Goal: Information Seeking & Learning: Learn about a topic

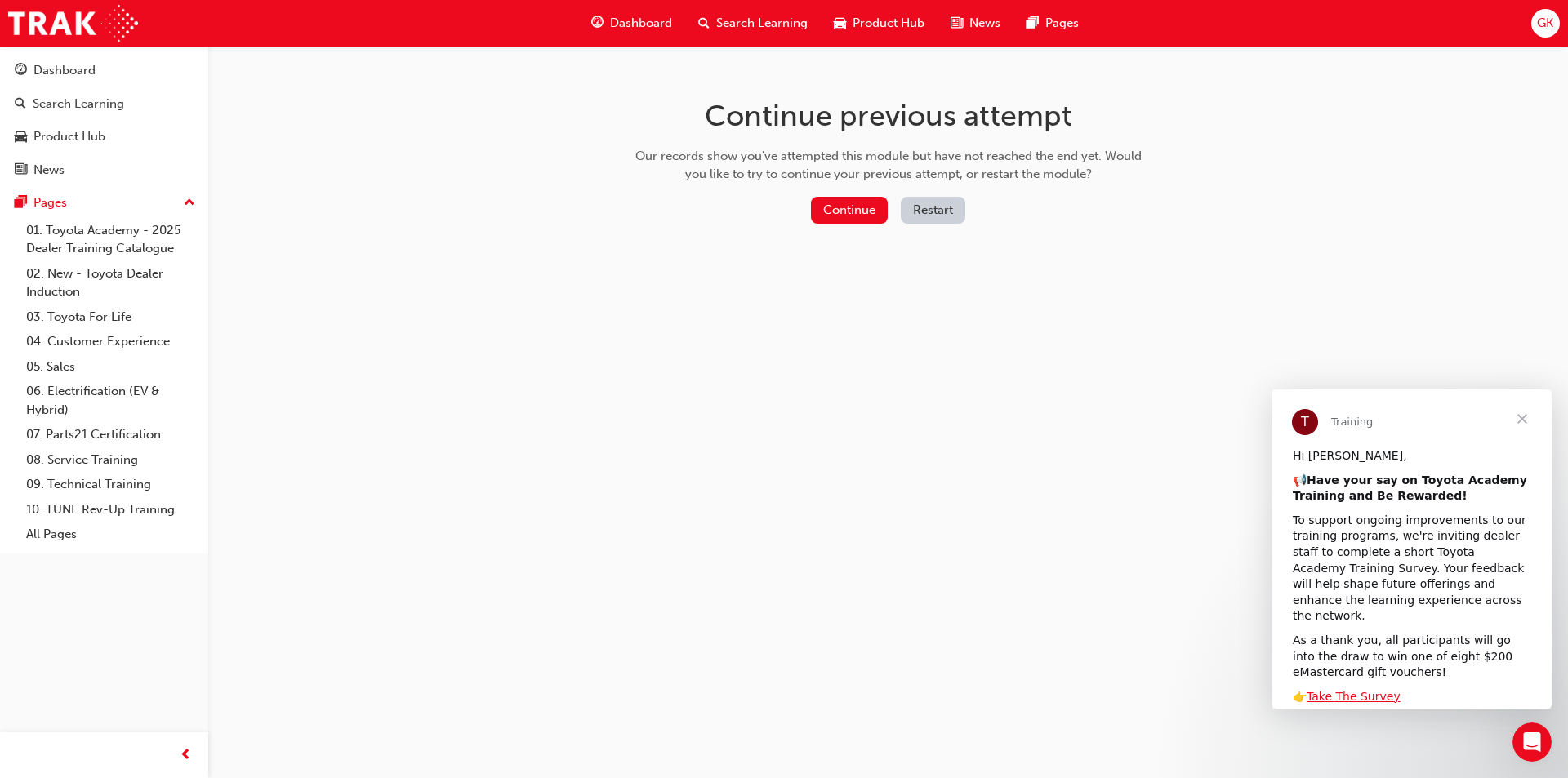
click at [1521, 419] on span "Close" at bounding box center [1523, 419] width 59 height 59
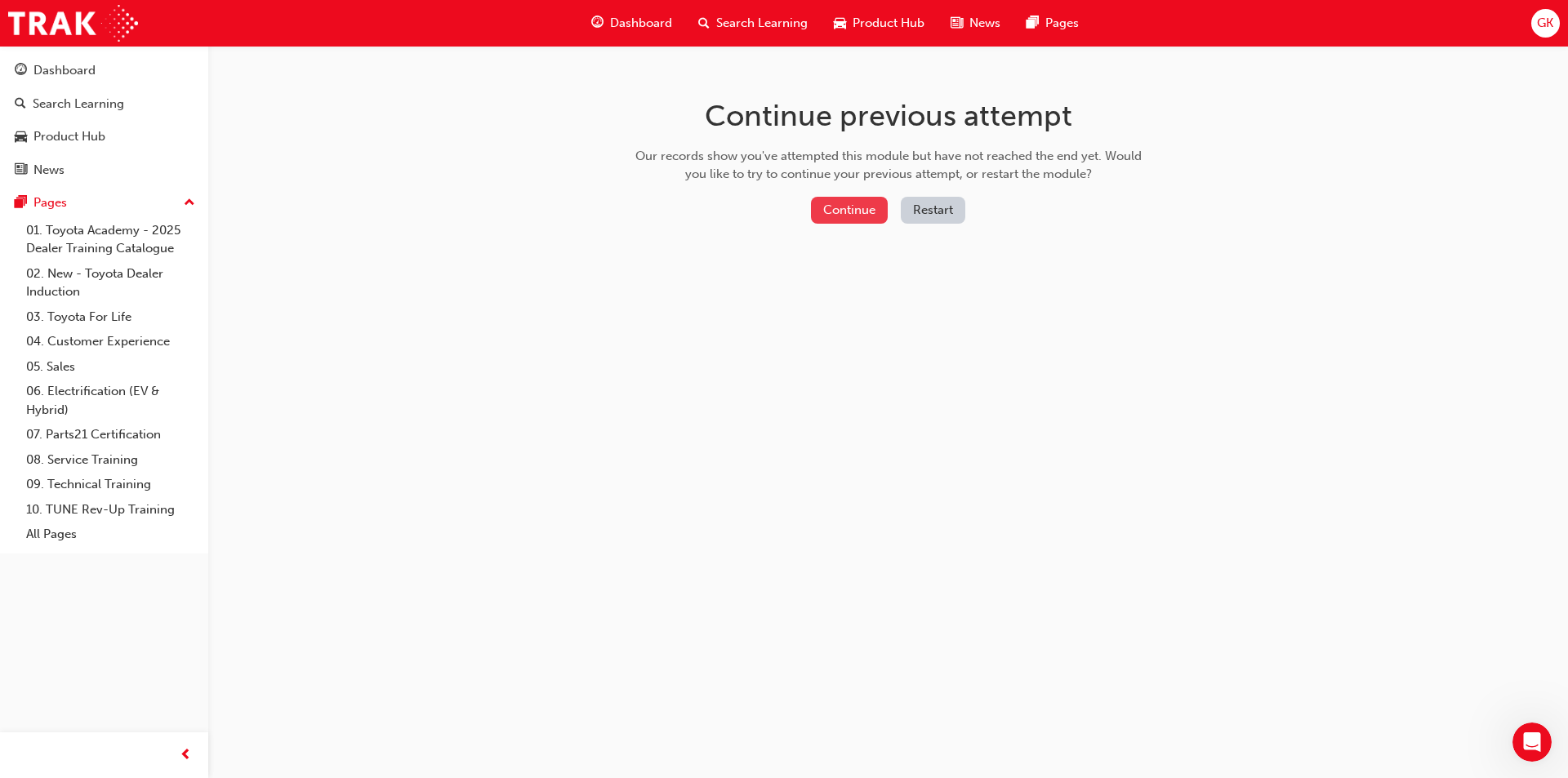
click at [870, 214] on button "Continue" at bounding box center [849, 210] width 77 height 27
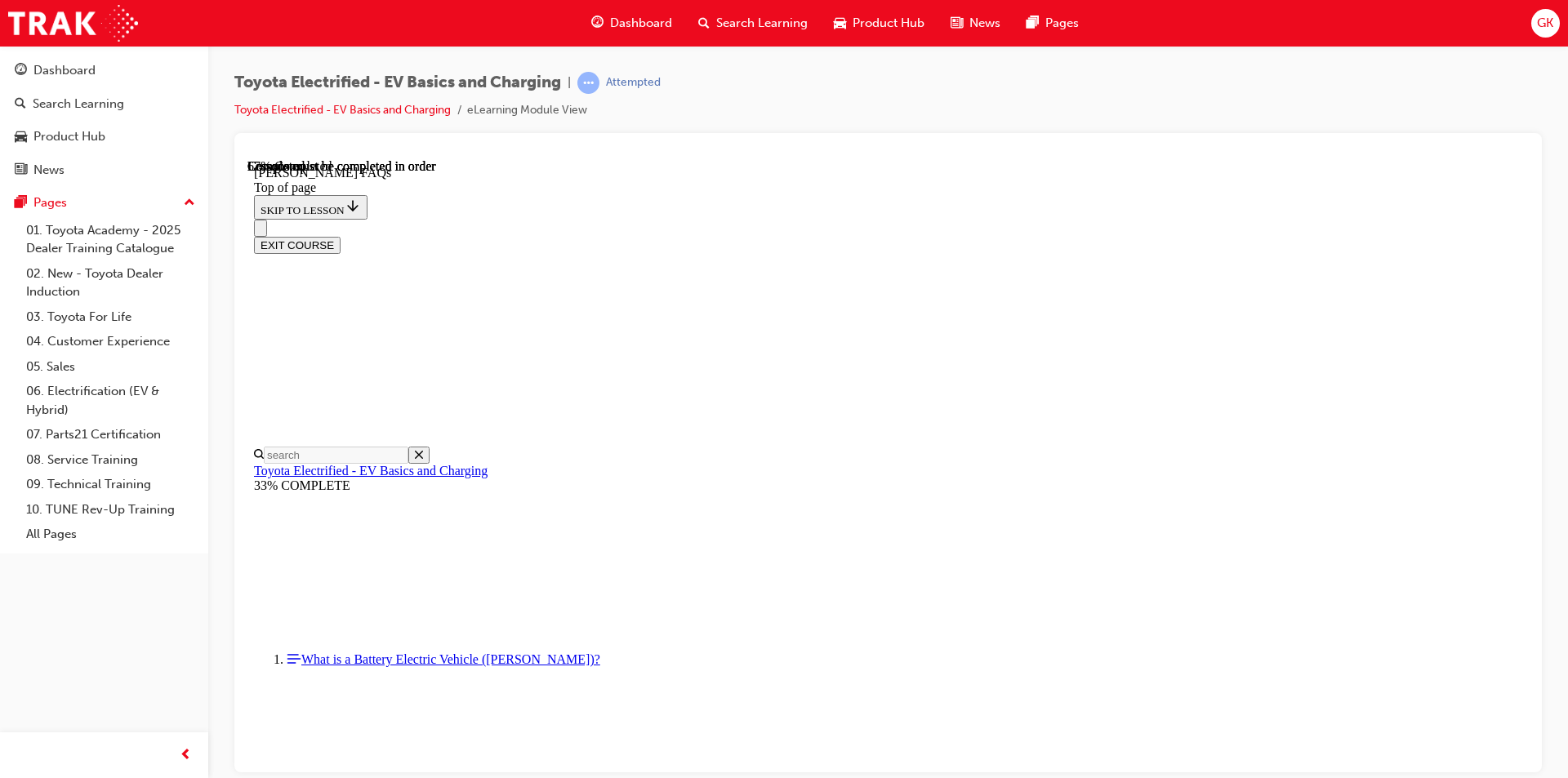
scroll to position [650, 0]
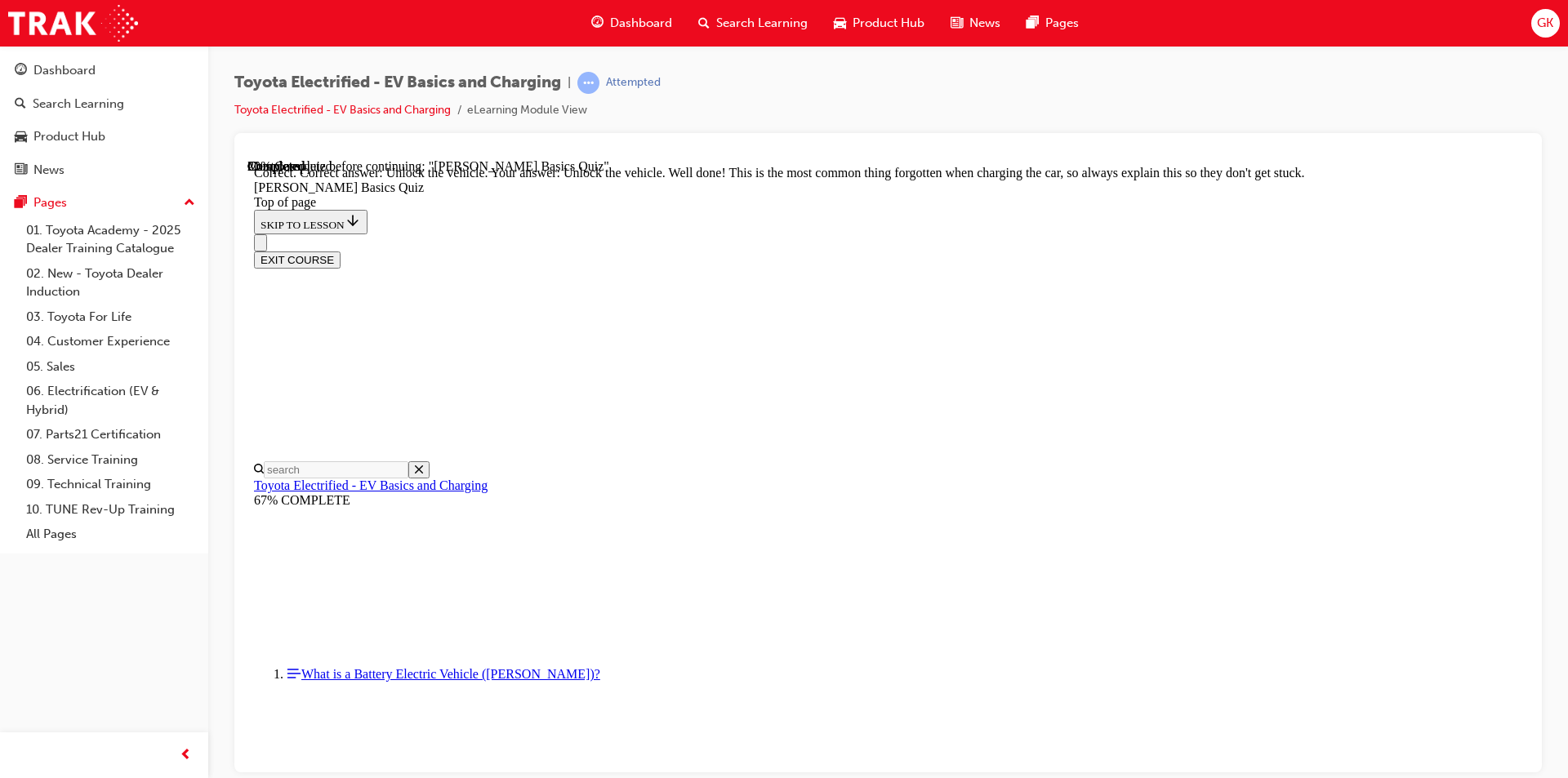
scroll to position [323, 0]
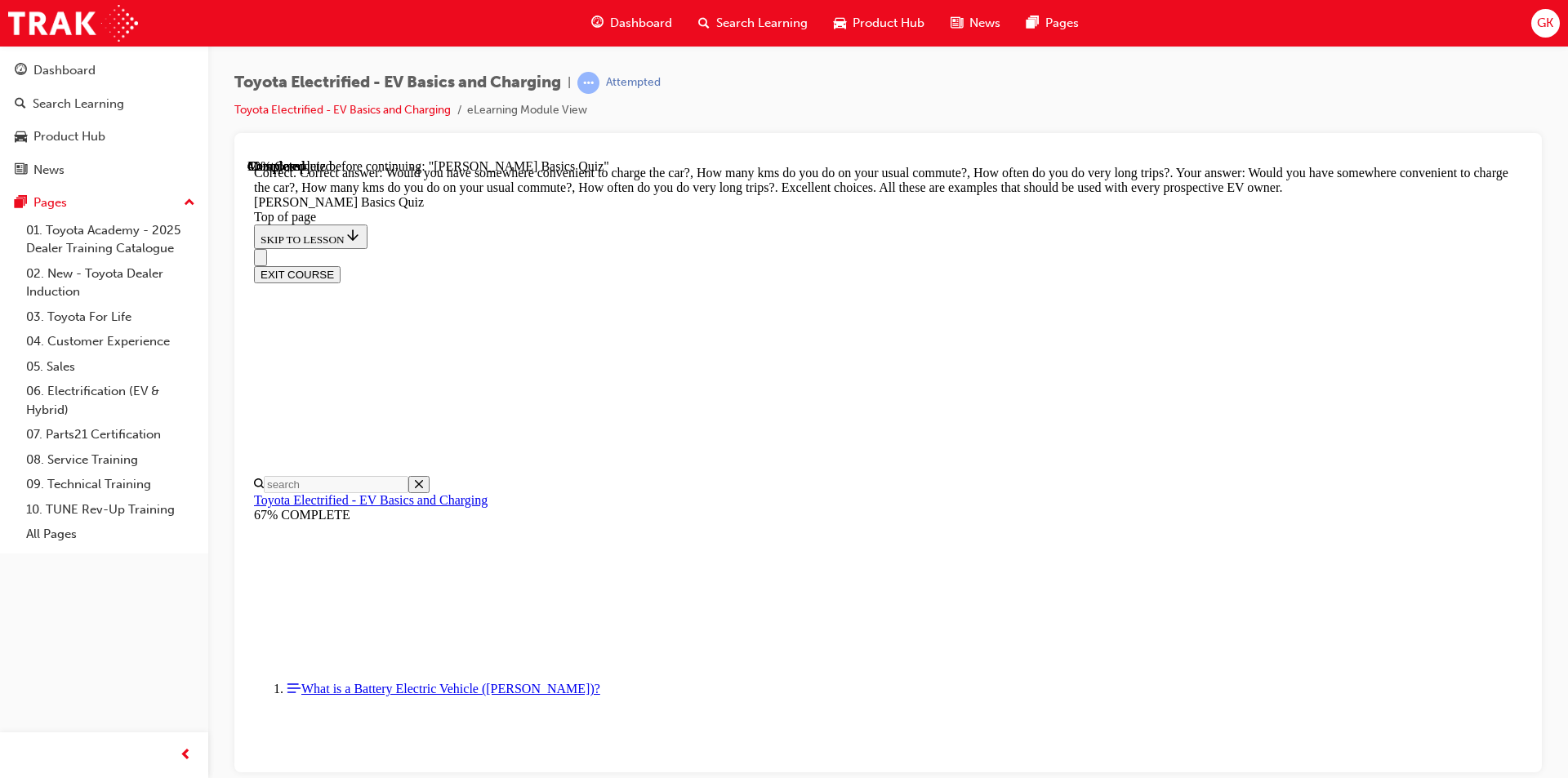
scroll to position [376, 0]
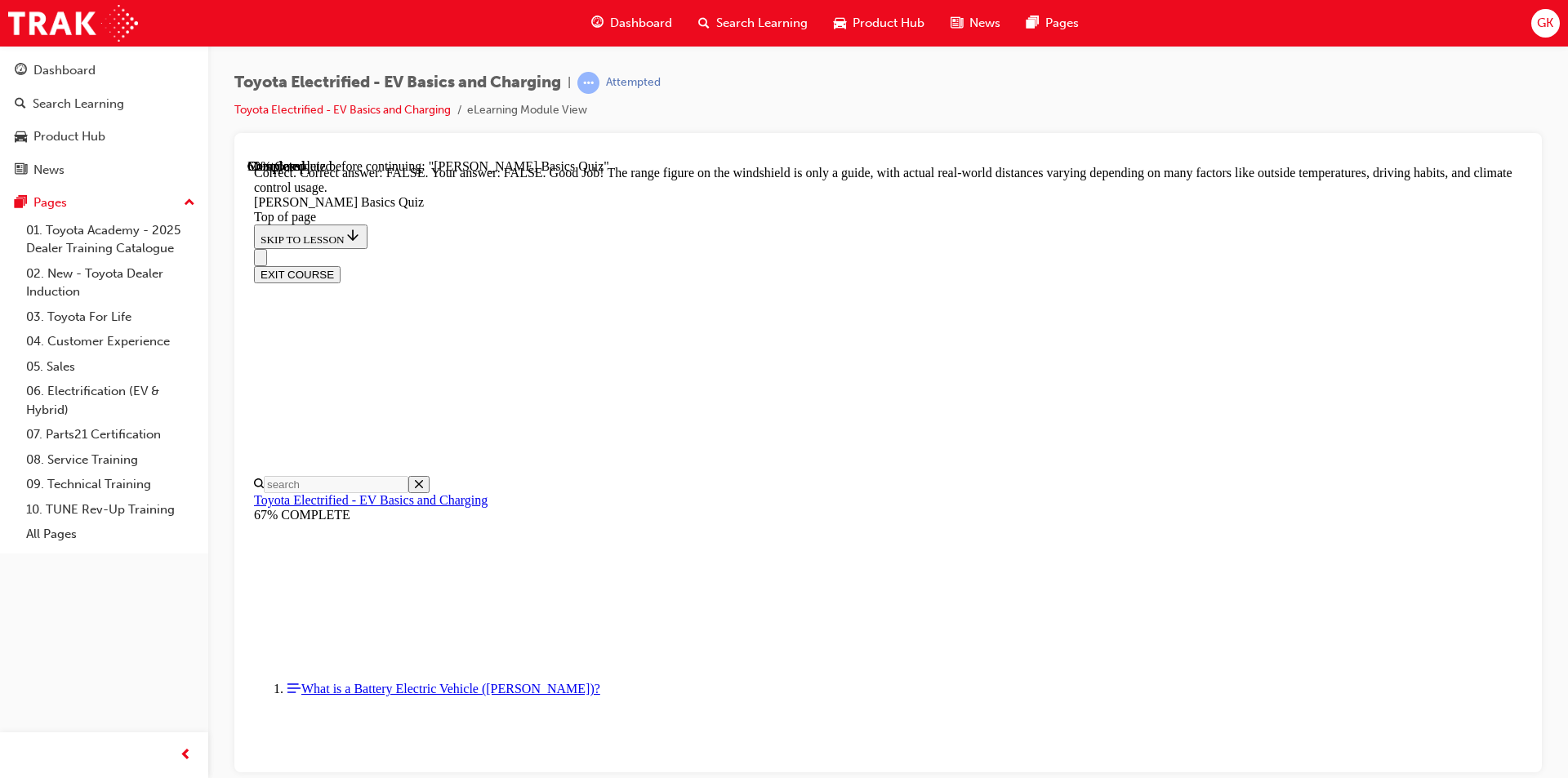
scroll to position [264, 0]
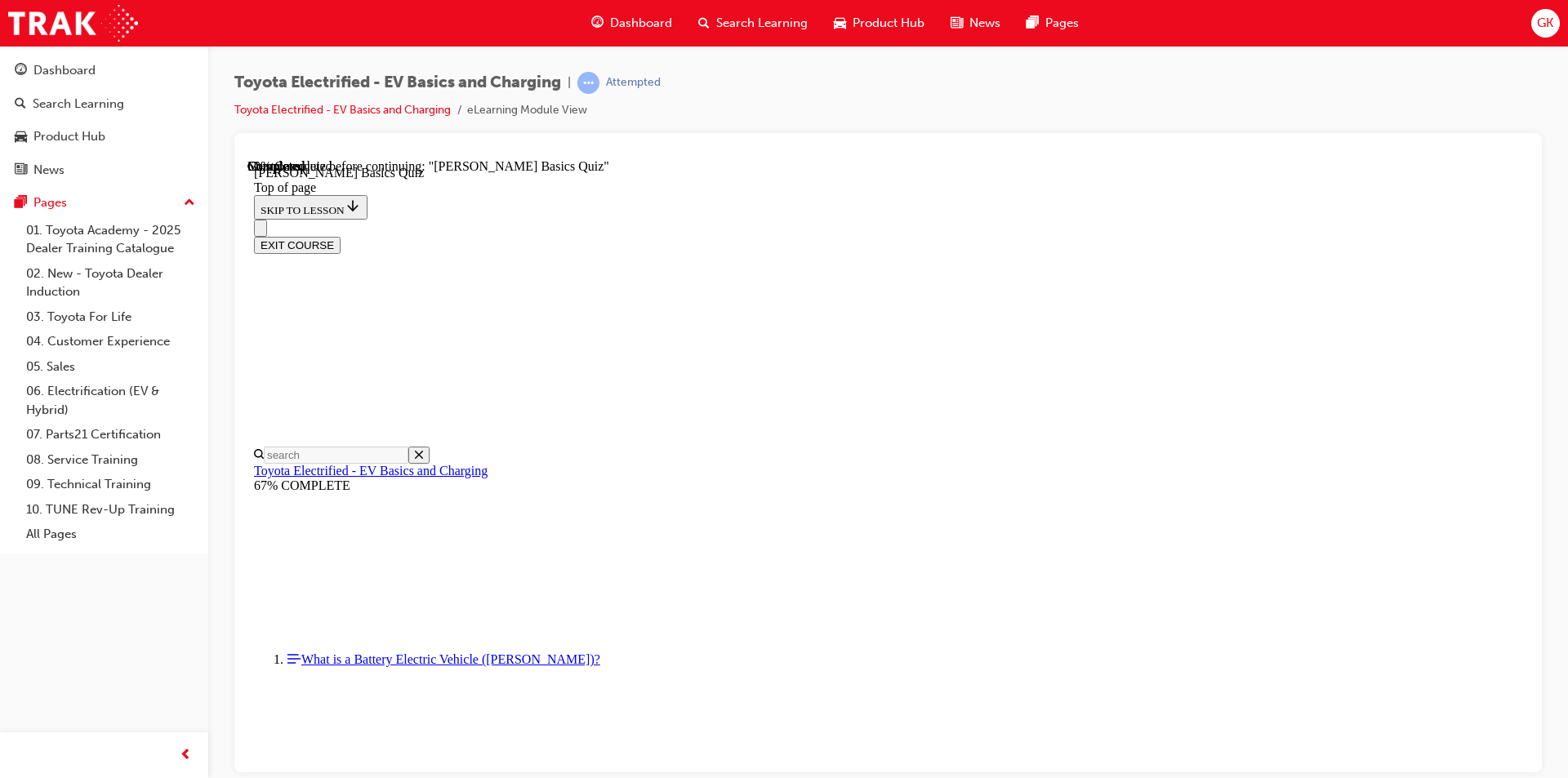
scroll to position [50, 0]
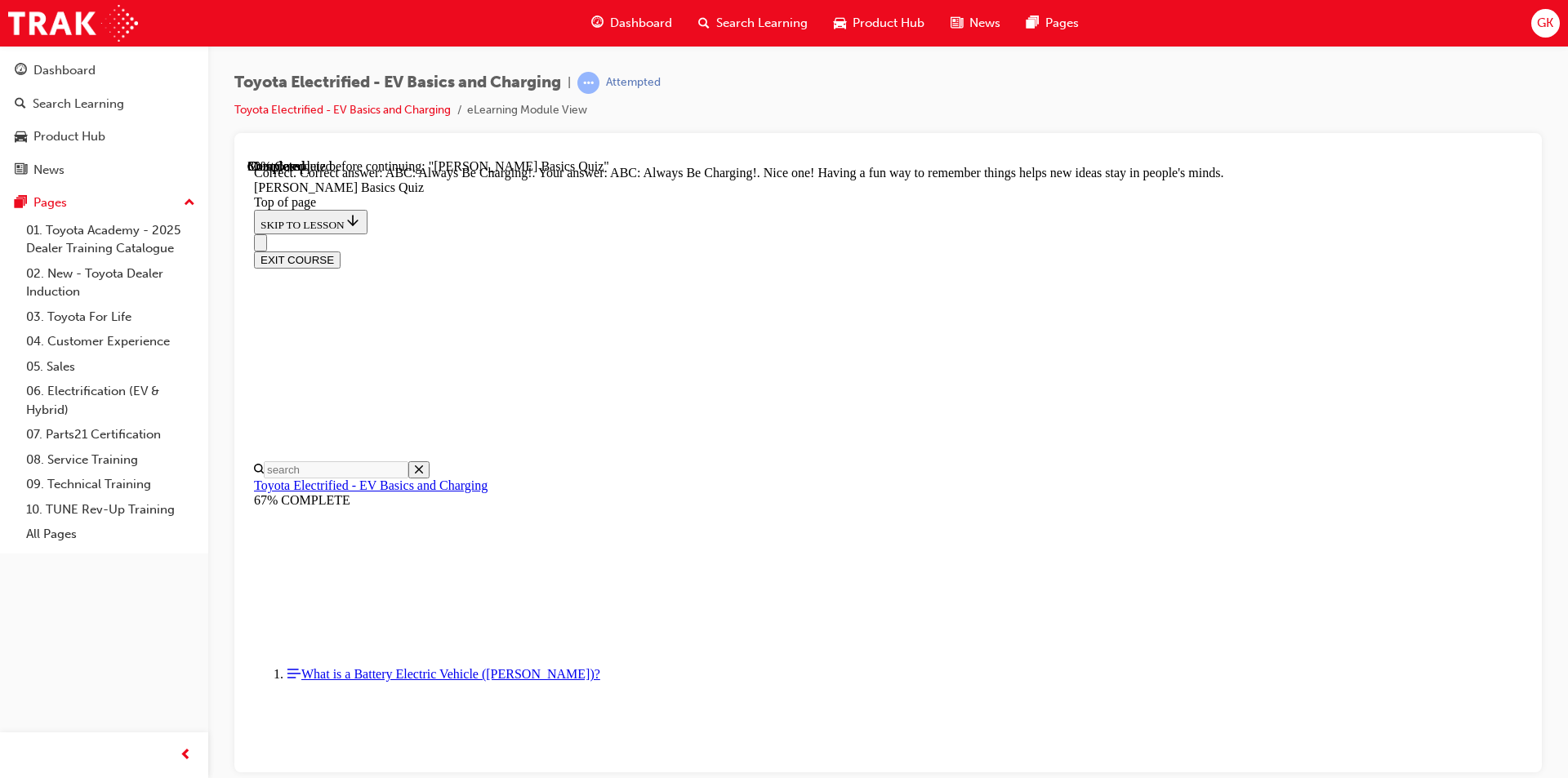
scroll to position [311, 0]
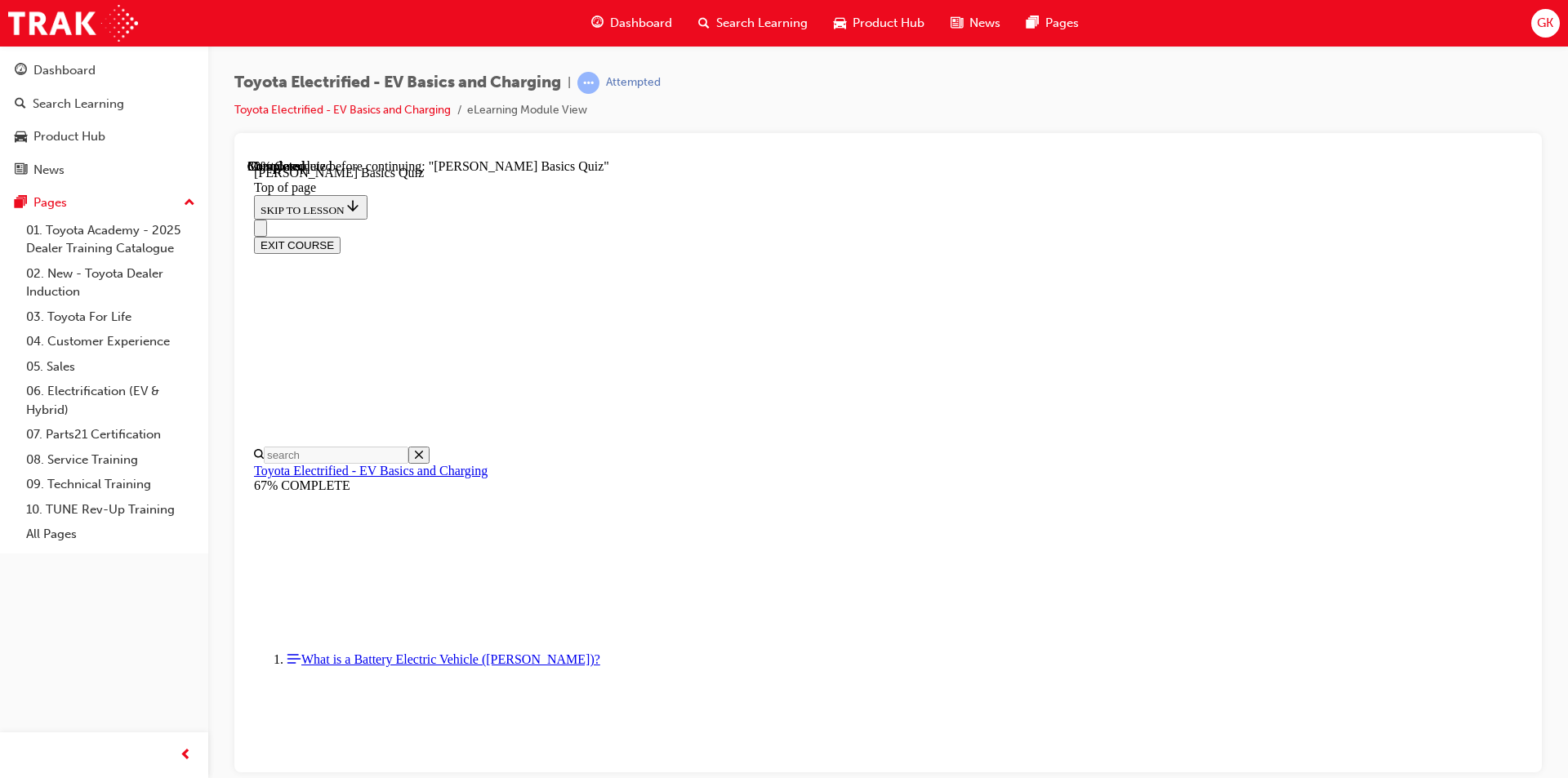
scroll to position [50, 0]
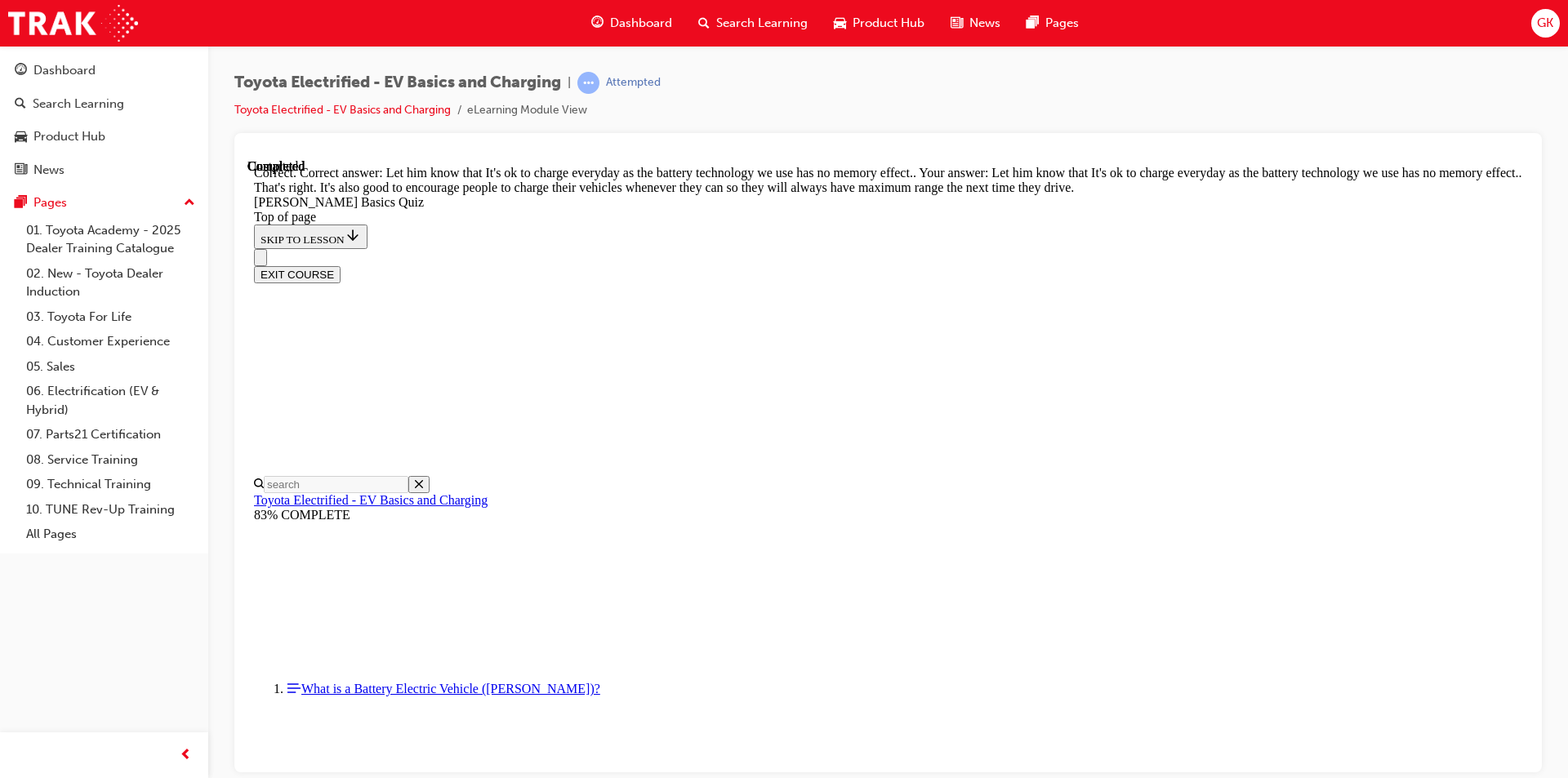
scroll to position [297, 0]
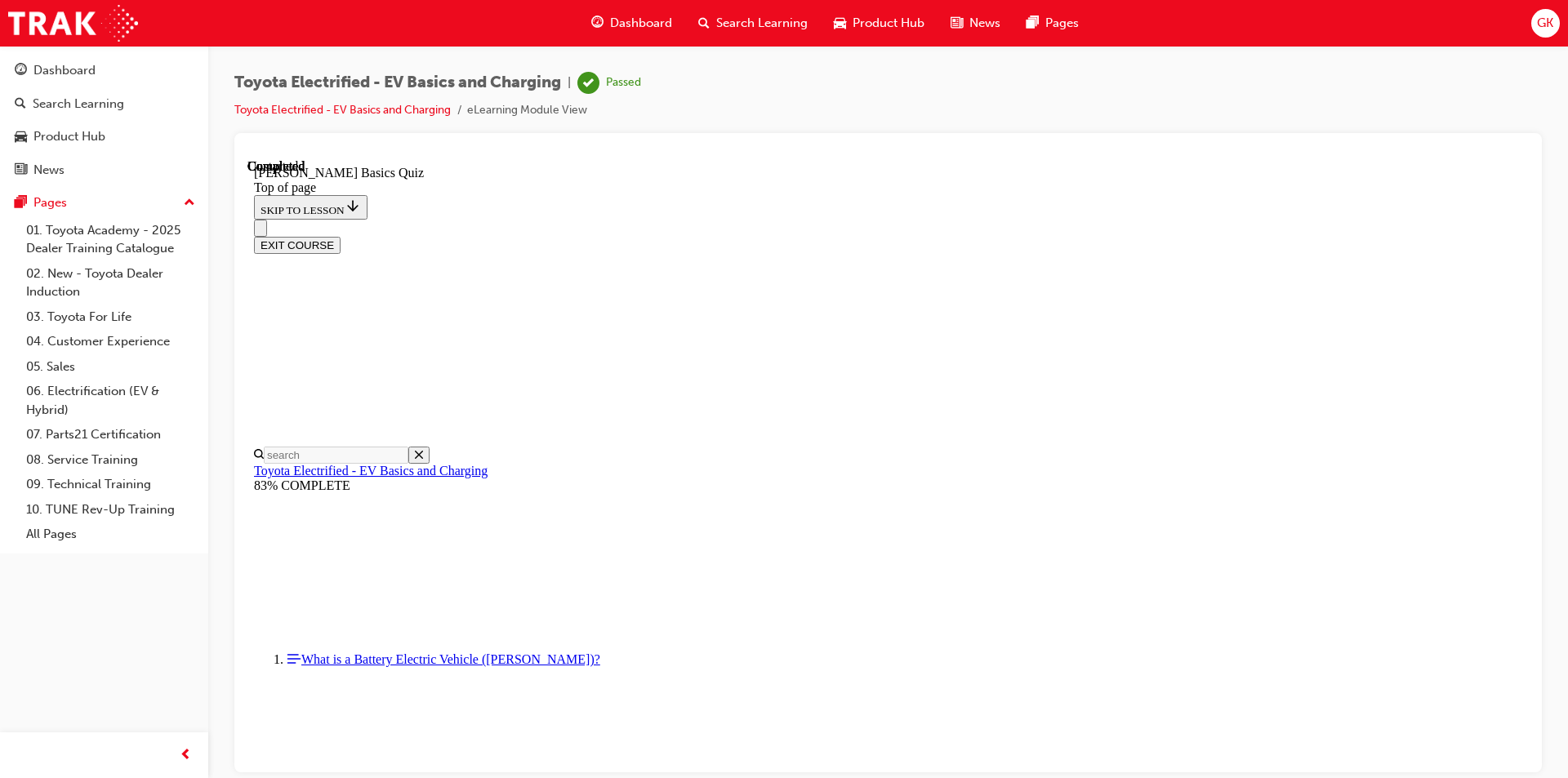
scroll to position [273, 0]
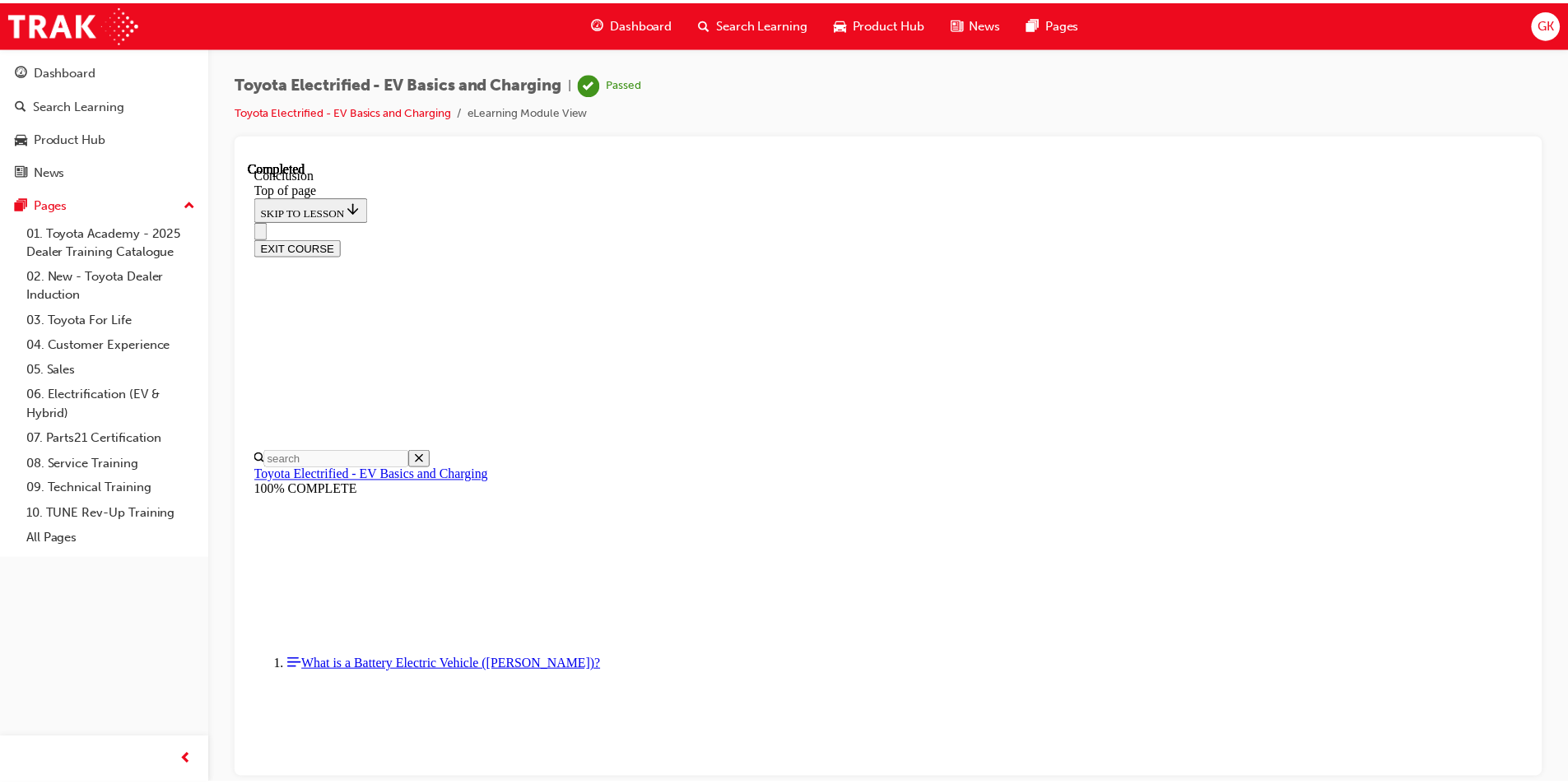
scroll to position [0, 0]
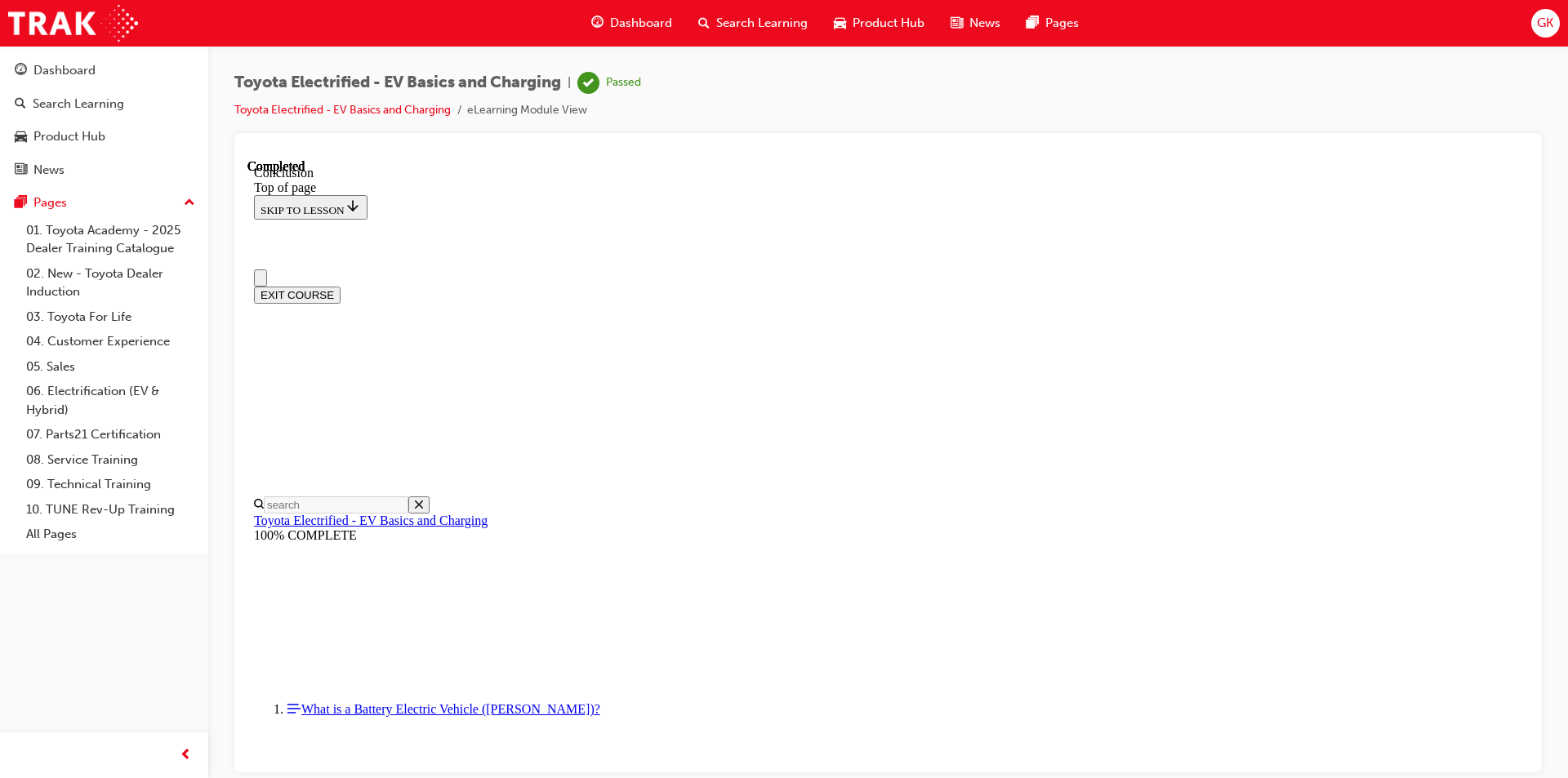
click at [340, 285] on button "EXIT COURSE" at bounding box center [297, 294] width 86 height 17
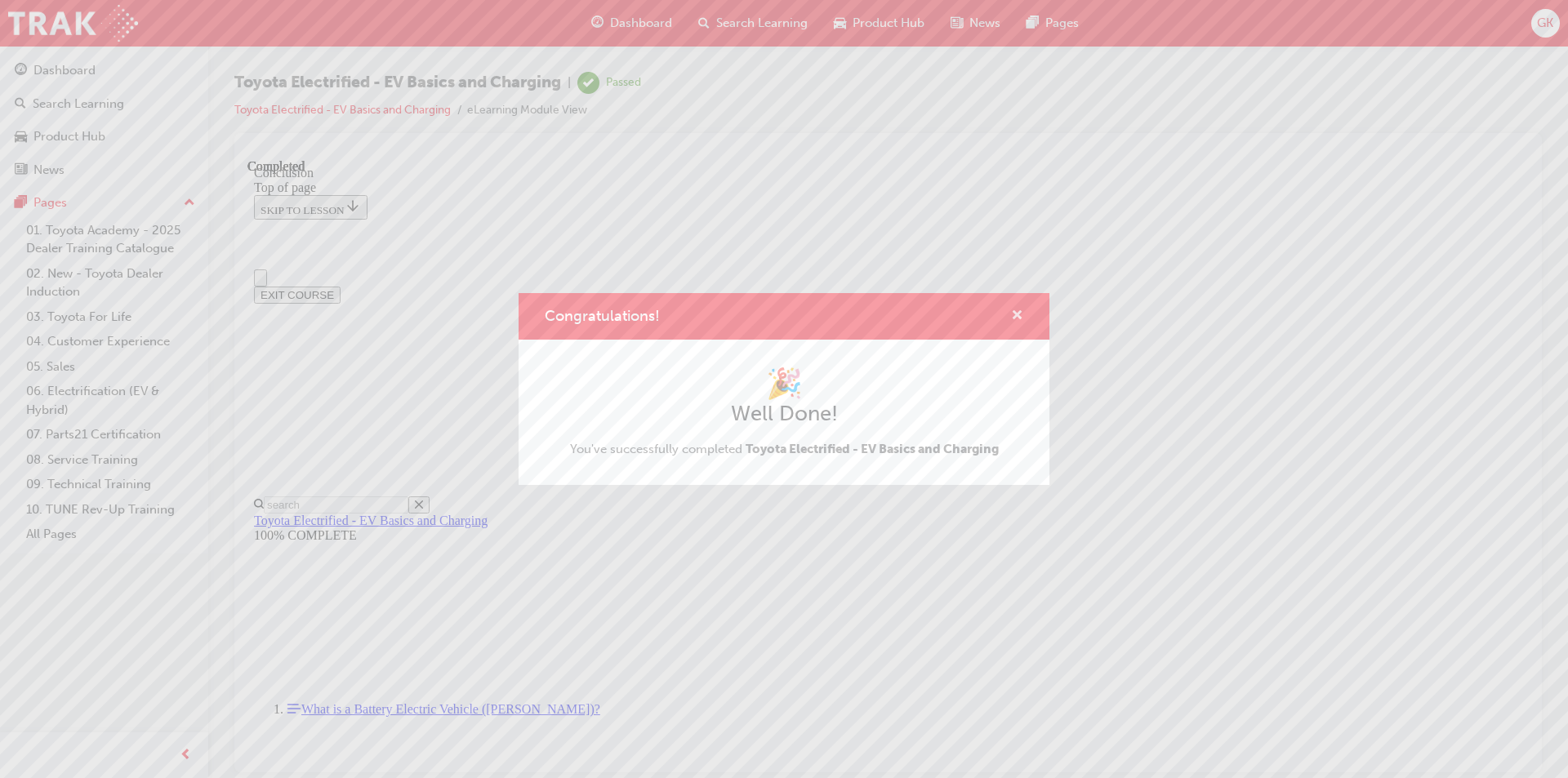
click at [1017, 316] on span "cross-icon" at bounding box center [1017, 317] width 12 height 15
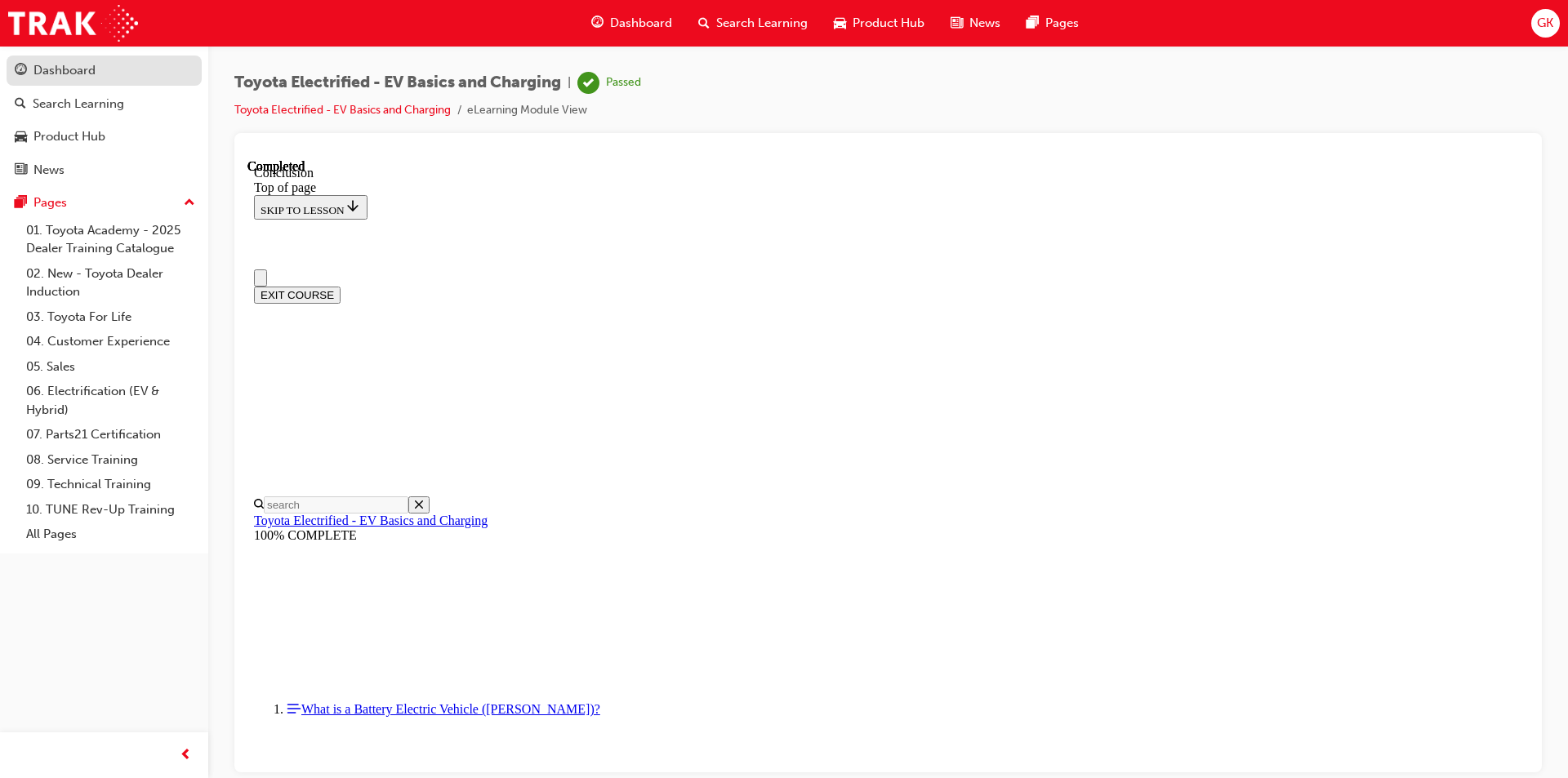
click at [64, 59] on link "Dashboard" at bounding box center [104, 70] width 195 height 30
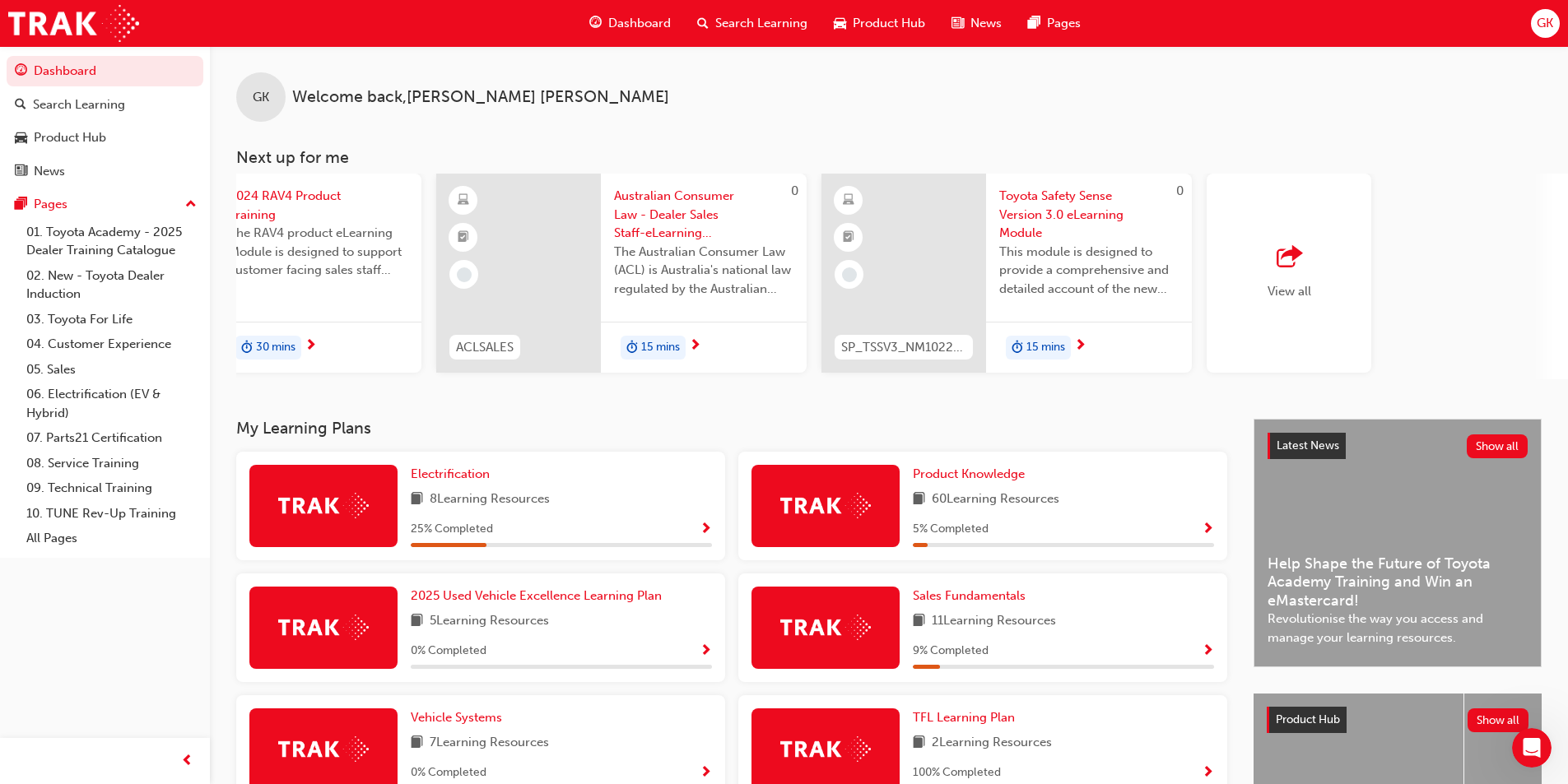
scroll to position [0, 953]
click at [1067, 214] on span "Toyota Safety Sense Version 3.0 eLearning Module" at bounding box center [1091, 215] width 180 height 56
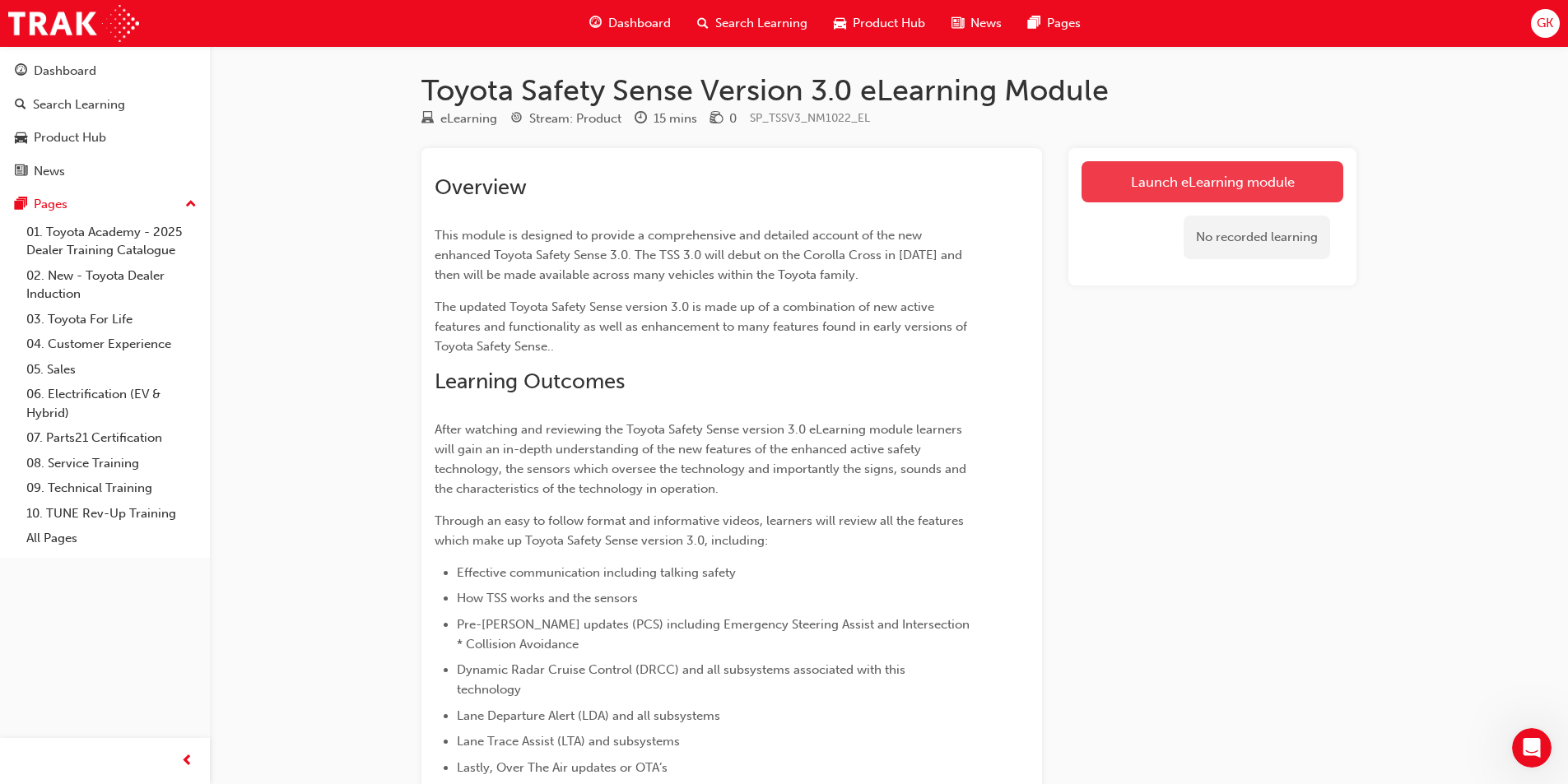
click at [1158, 174] on link "Launch eLearning module" at bounding box center [1212, 182] width 261 height 41
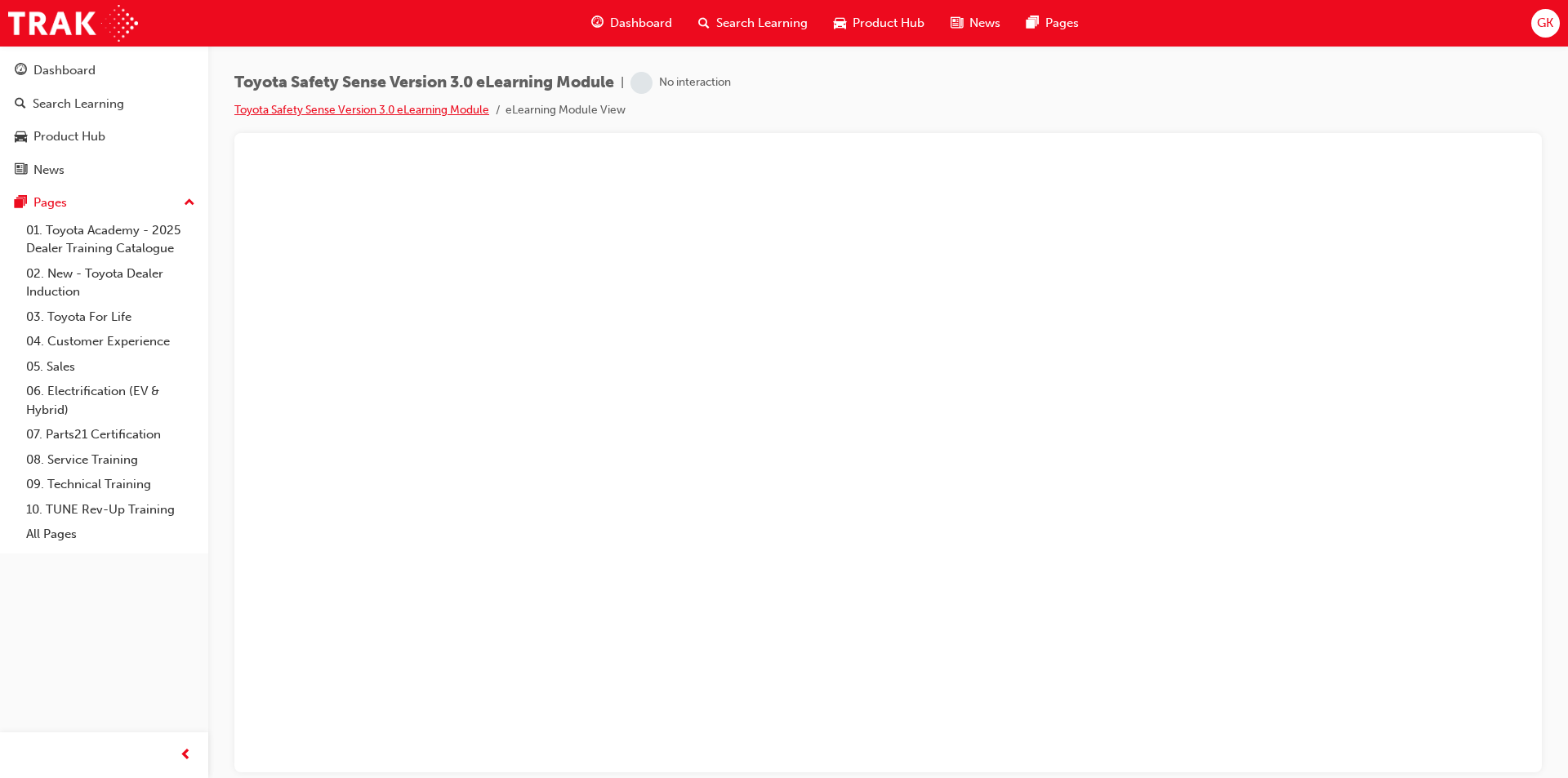
click at [367, 105] on link "Toyota Safety Sense Version 3.0 eLearning Module" at bounding box center [361, 110] width 255 height 14
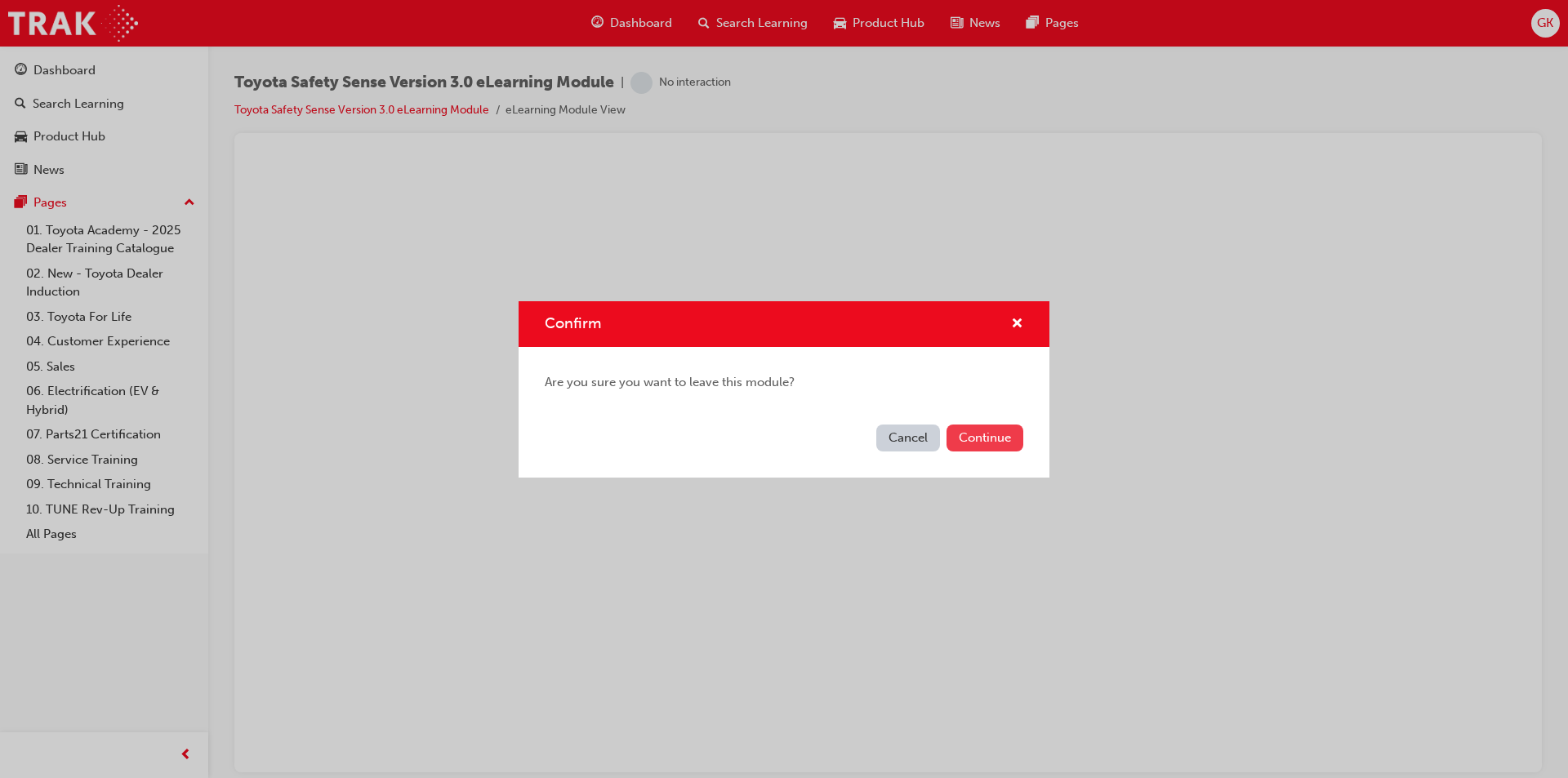
click at [976, 436] on button "Continue" at bounding box center [985, 438] width 77 height 27
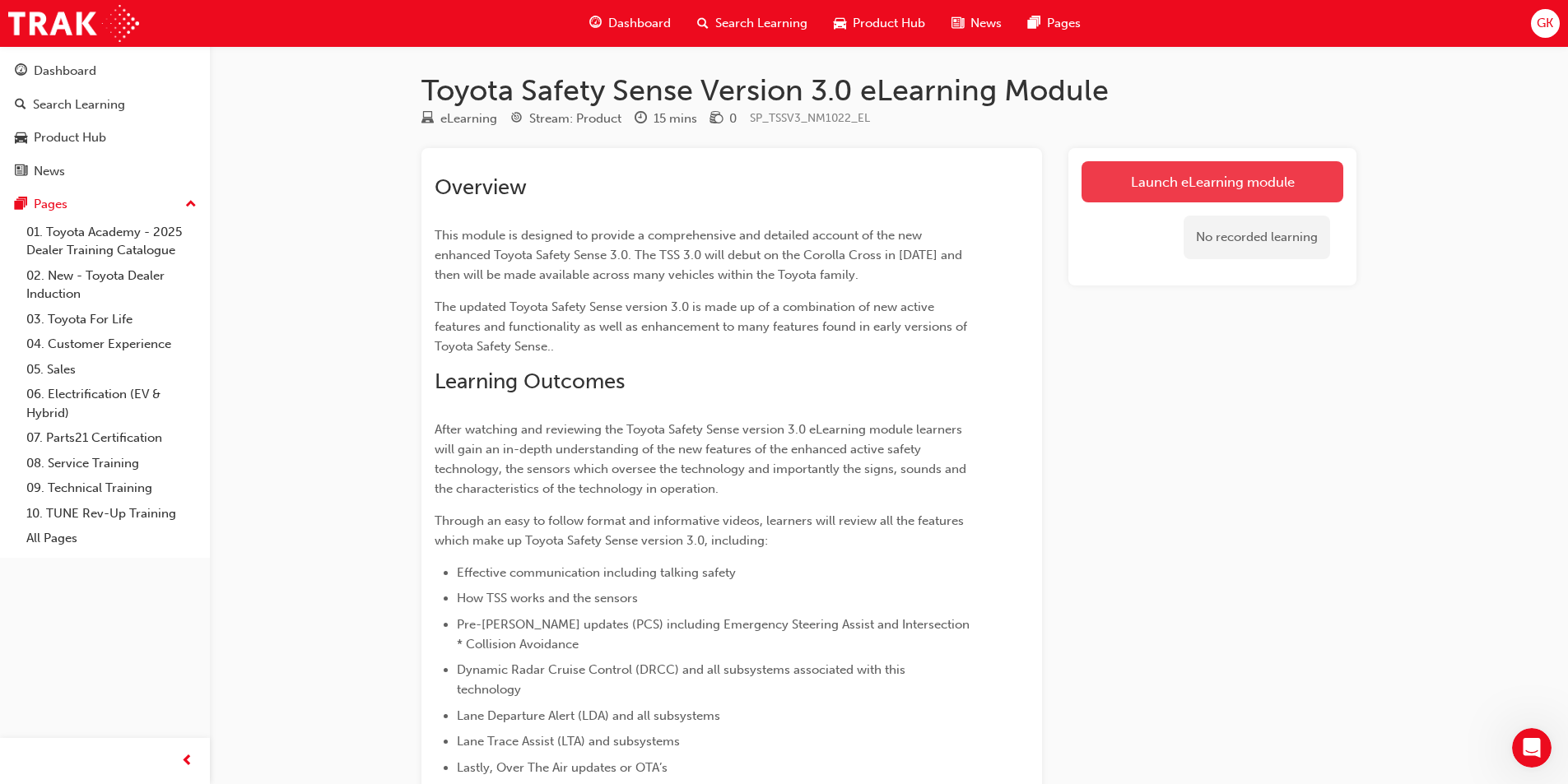
click at [1194, 176] on link "Launch eLearning module" at bounding box center [1212, 182] width 261 height 41
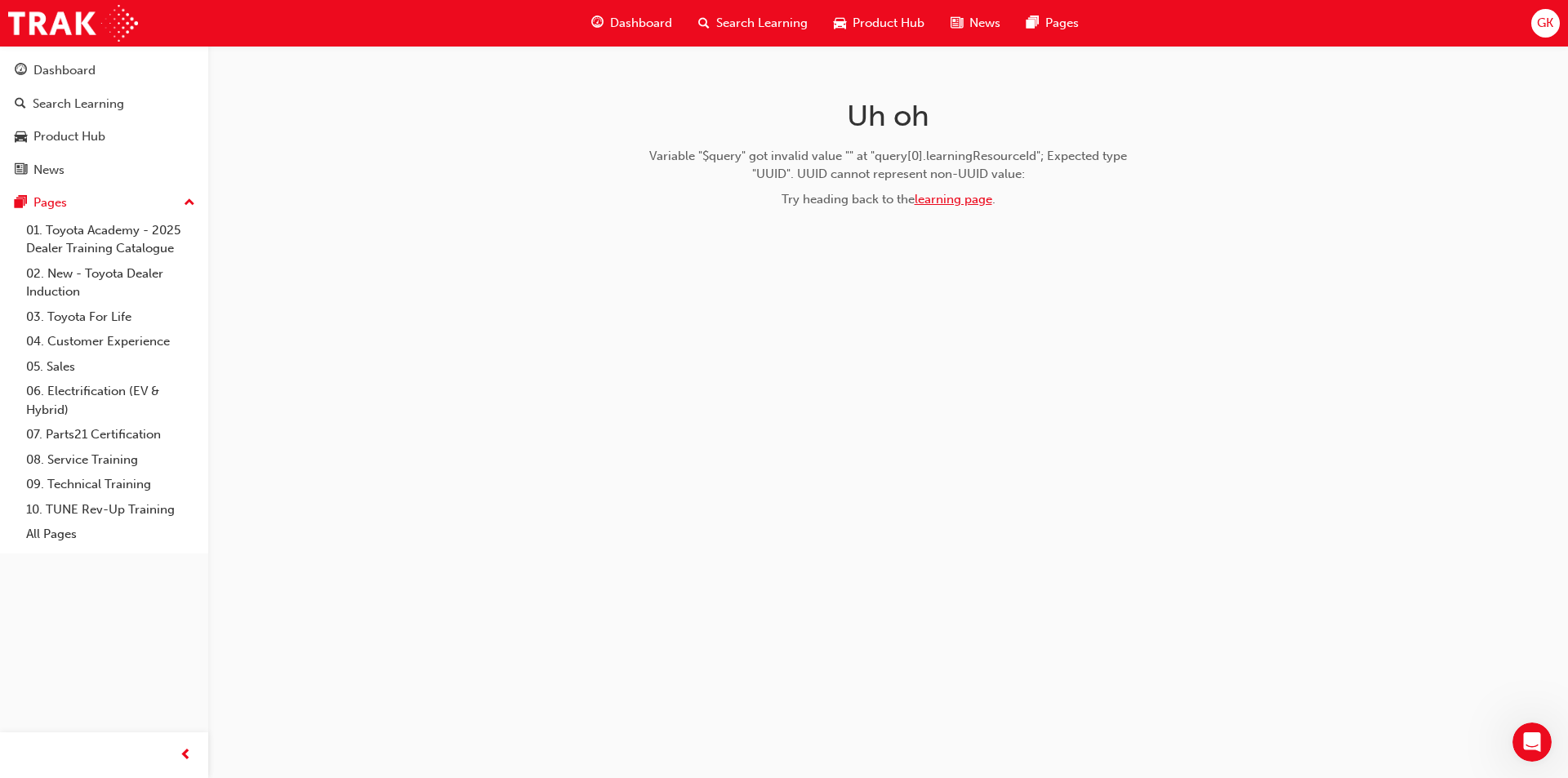
click at [943, 197] on link "learning page" at bounding box center [953, 199] width 77 height 15
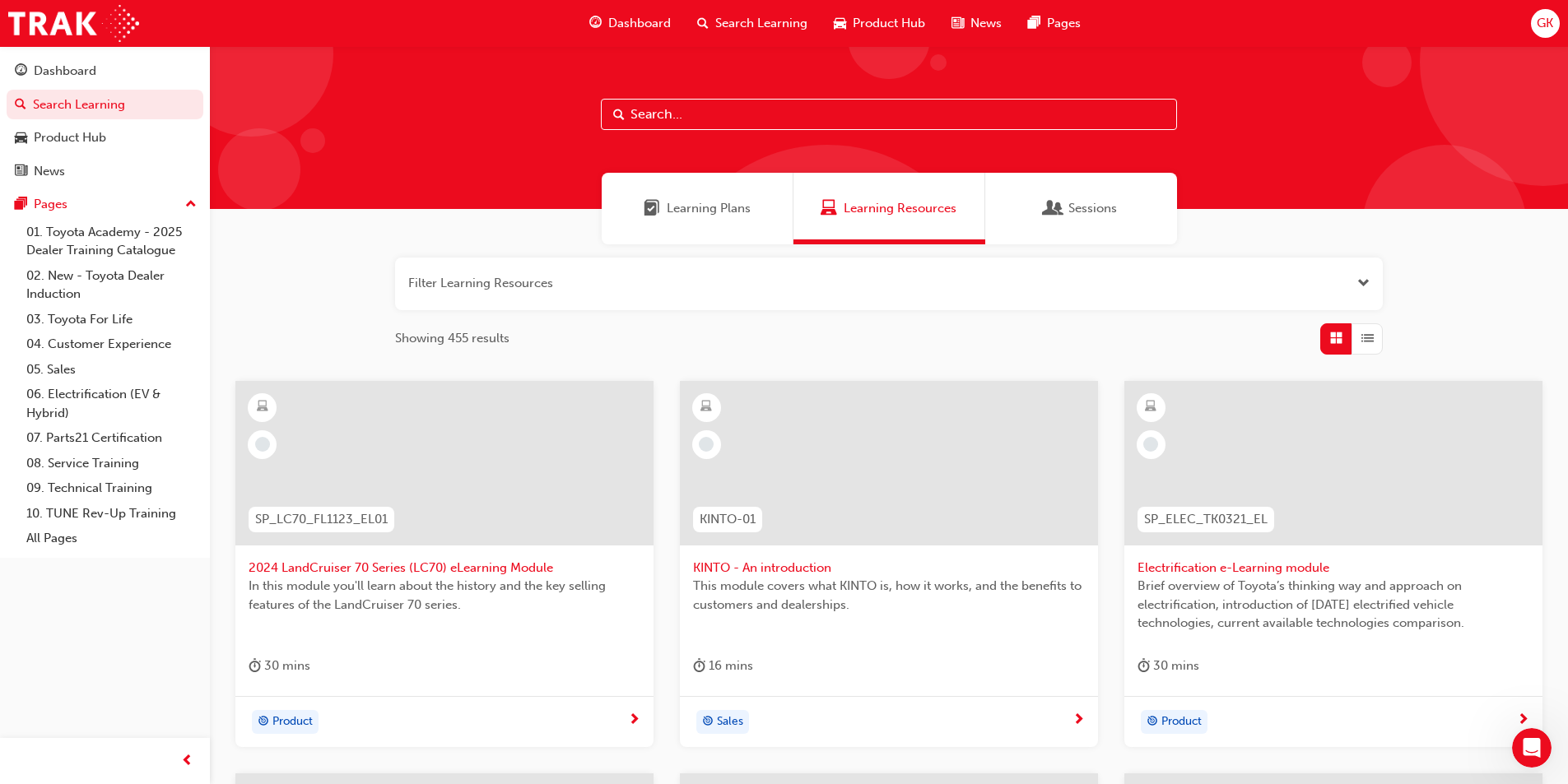
click at [622, 26] on span "Dashboard" at bounding box center [639, 24] width 62 height 19
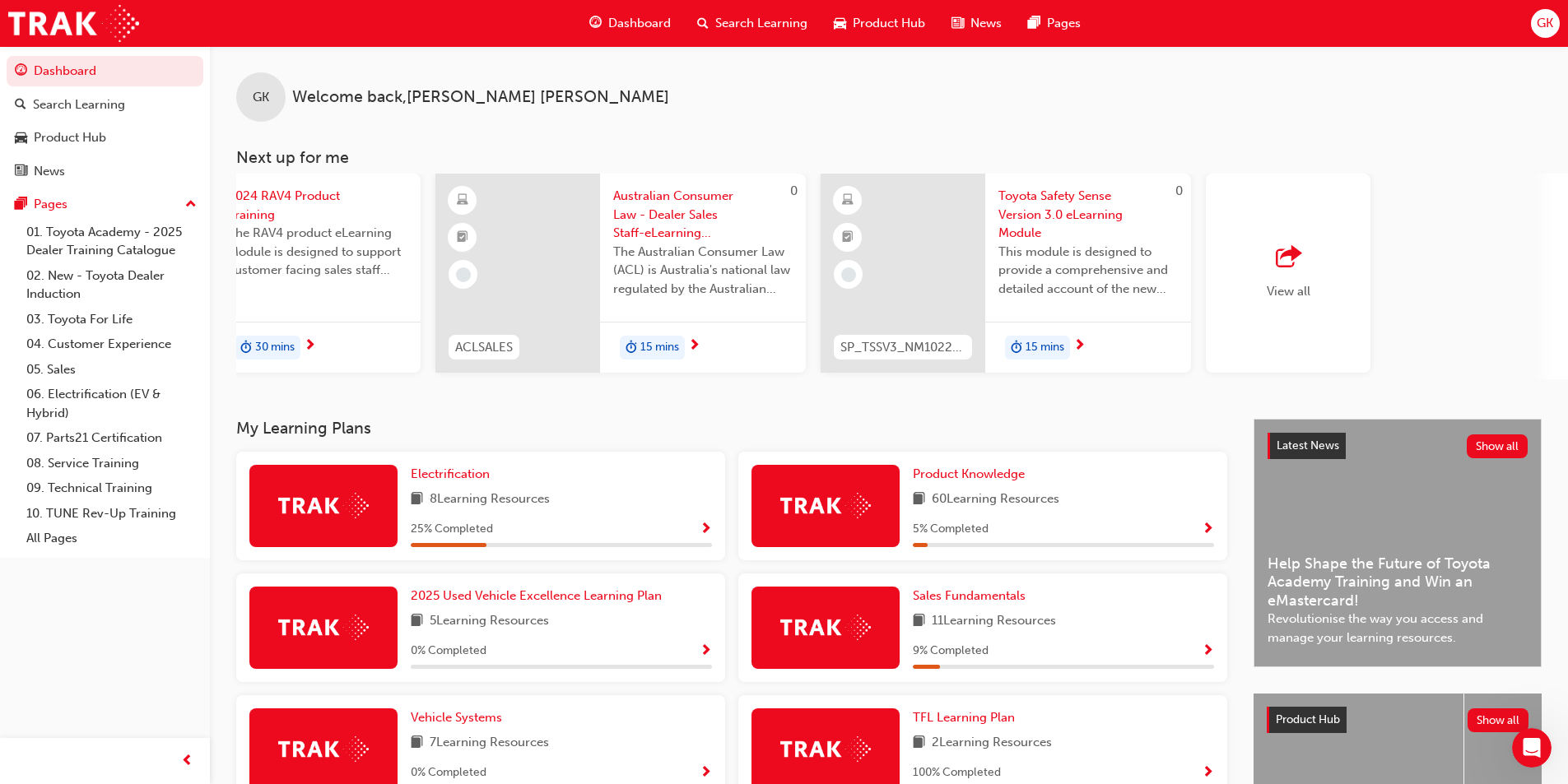
scroll to position [0, 977]
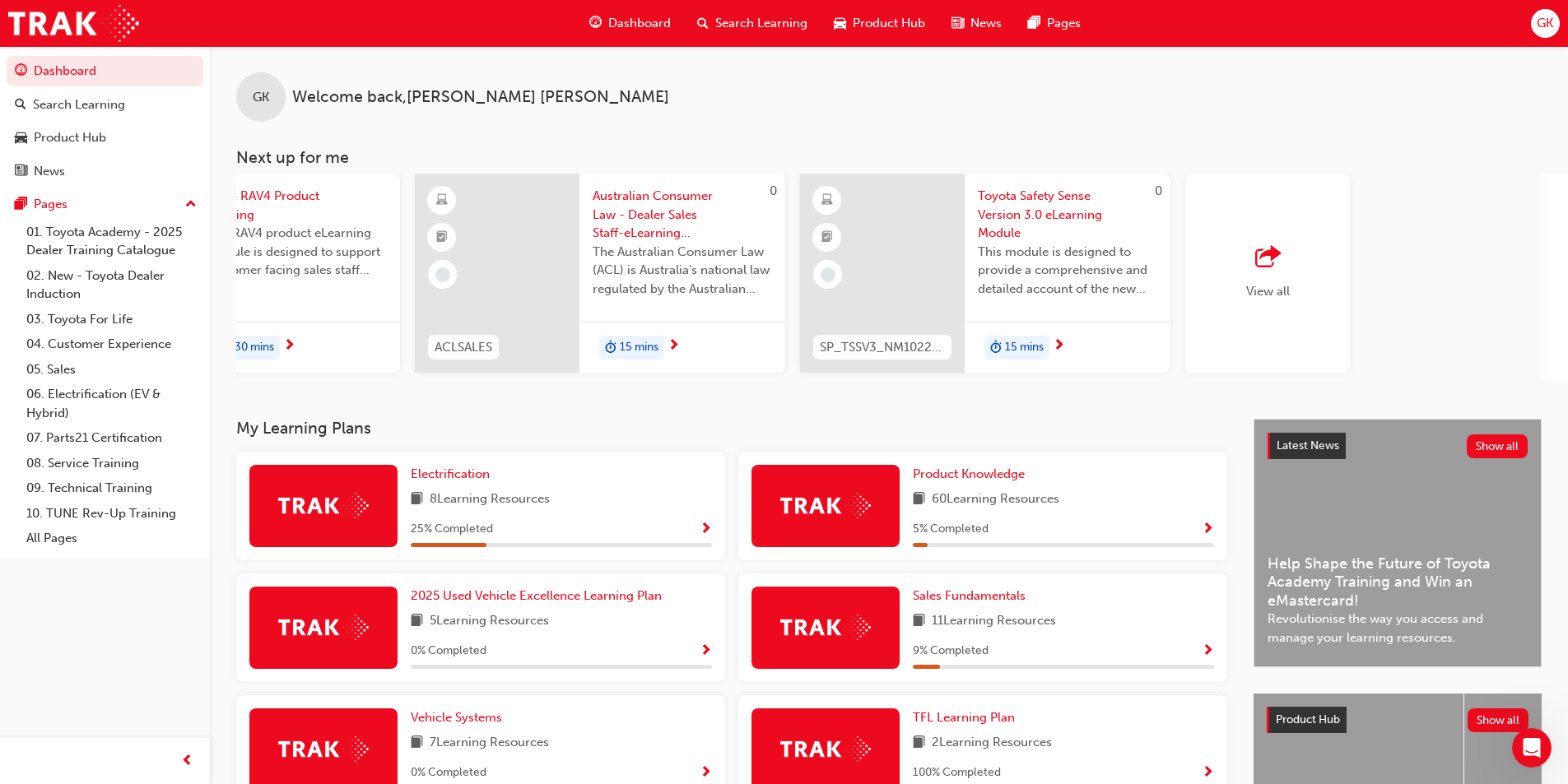
click at [658, 231] on span "Australian Consumer Law - Dealer Sales Staff-eLearning module" at bounding box center [682, 215] width 180 height 56
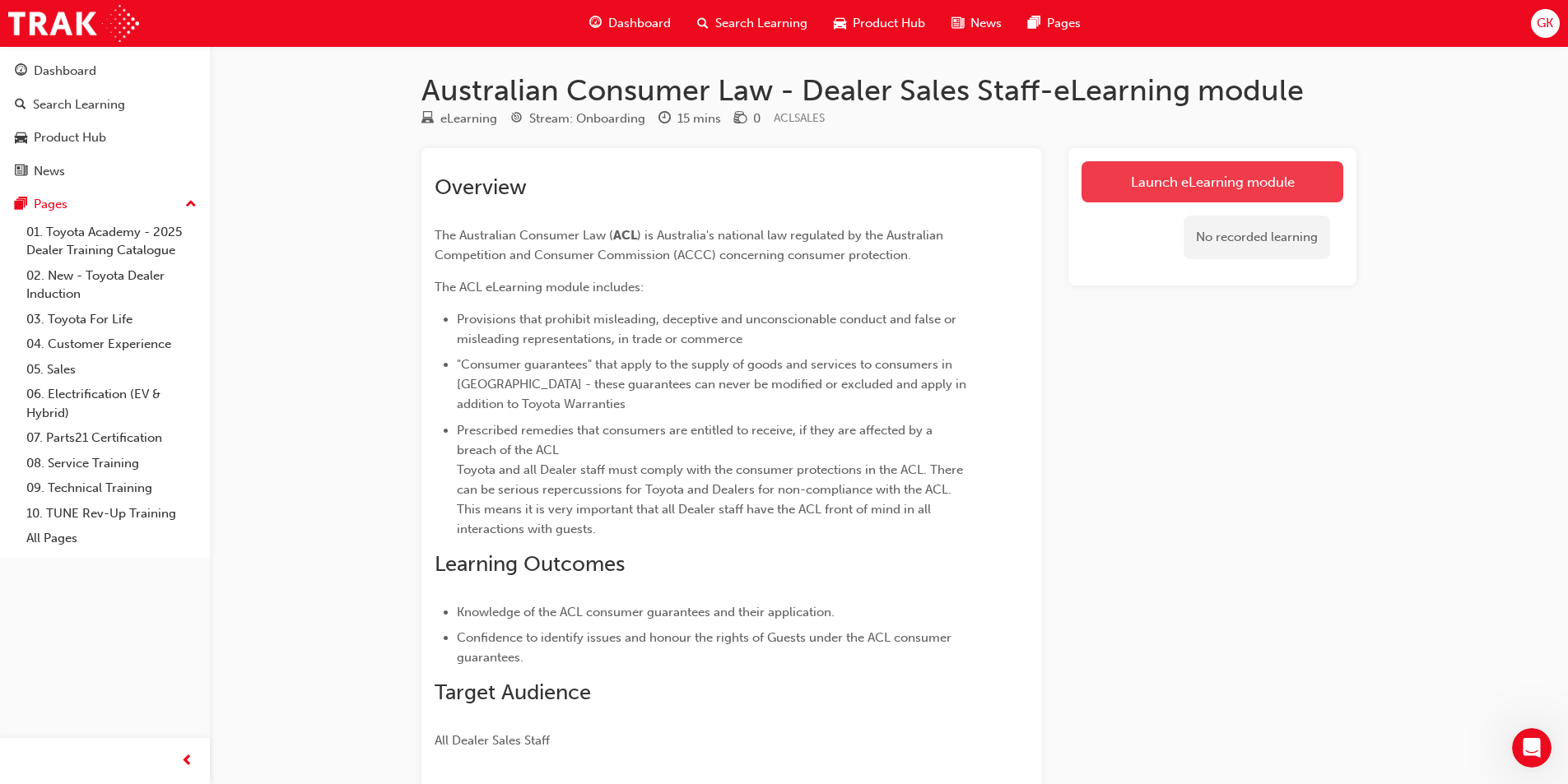
click at [1146, 185] on link "Launch eLearning module" at bounding box center [1212, 182] width 261 height 41
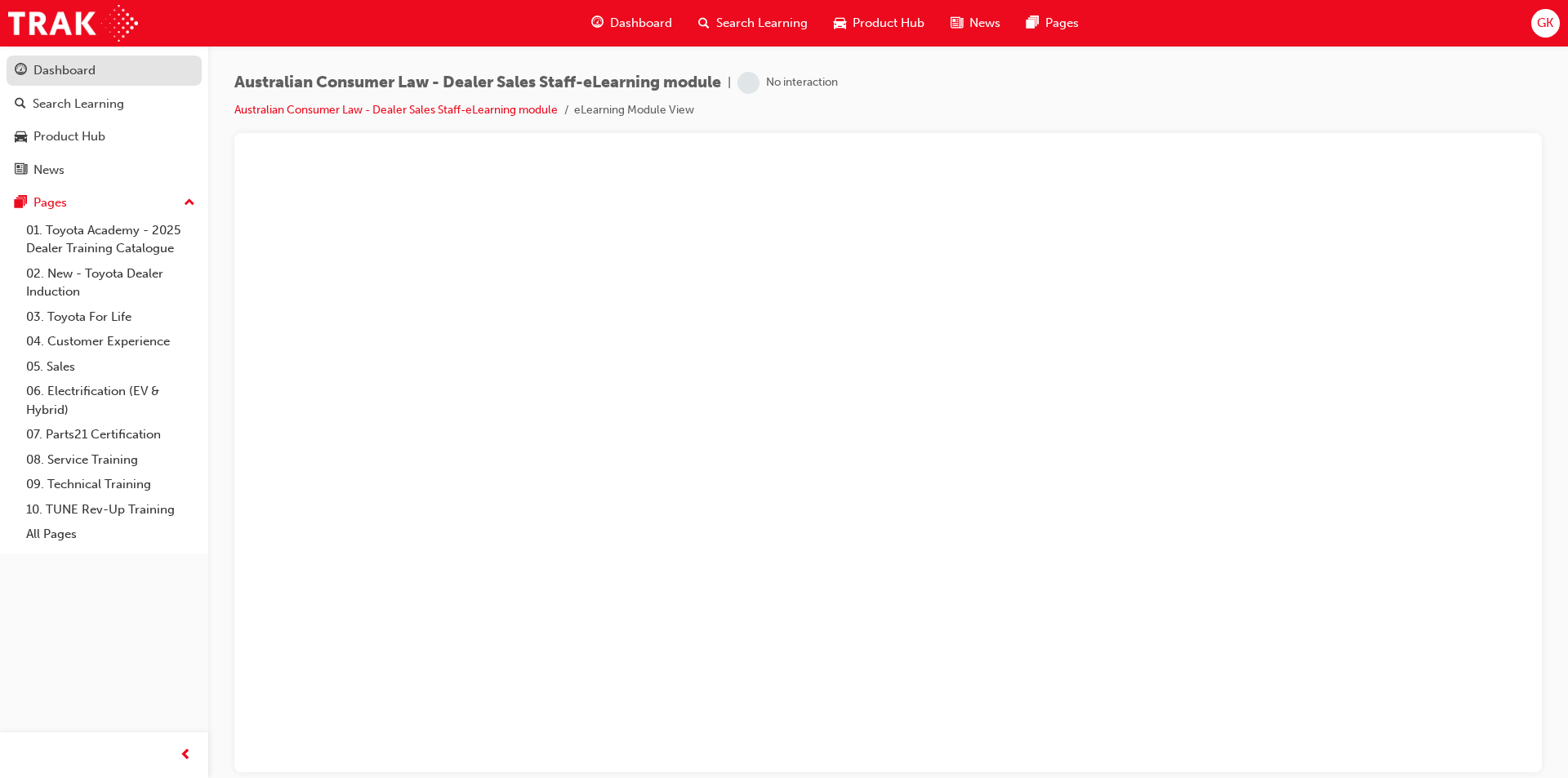
click at [55, 70] on div "Dashboard" at bounding box center [64, 70] width 62 height 19
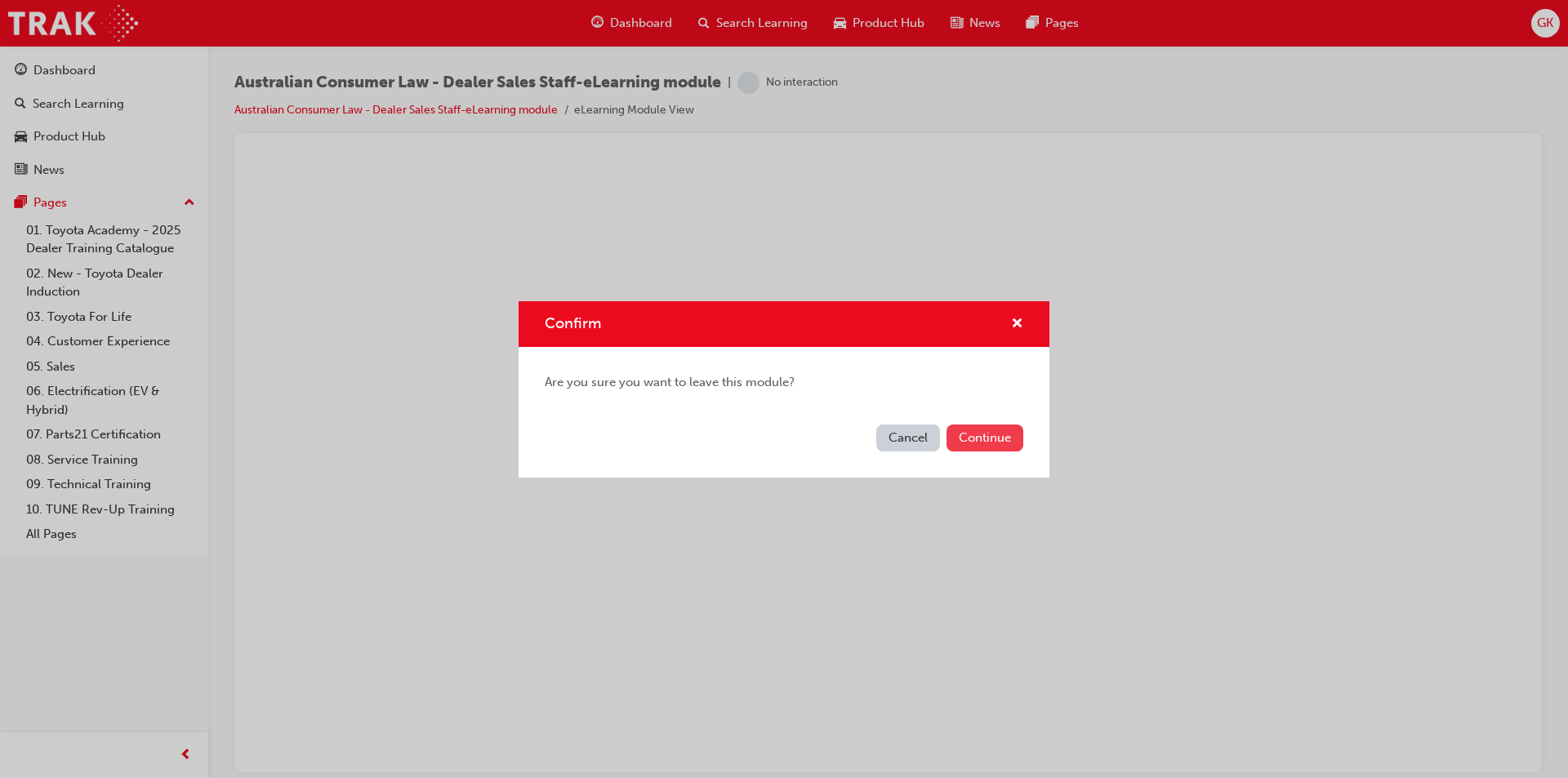
click at [968, 436] on button "Continue" at bounding box center [985, 438] width 77 height 27
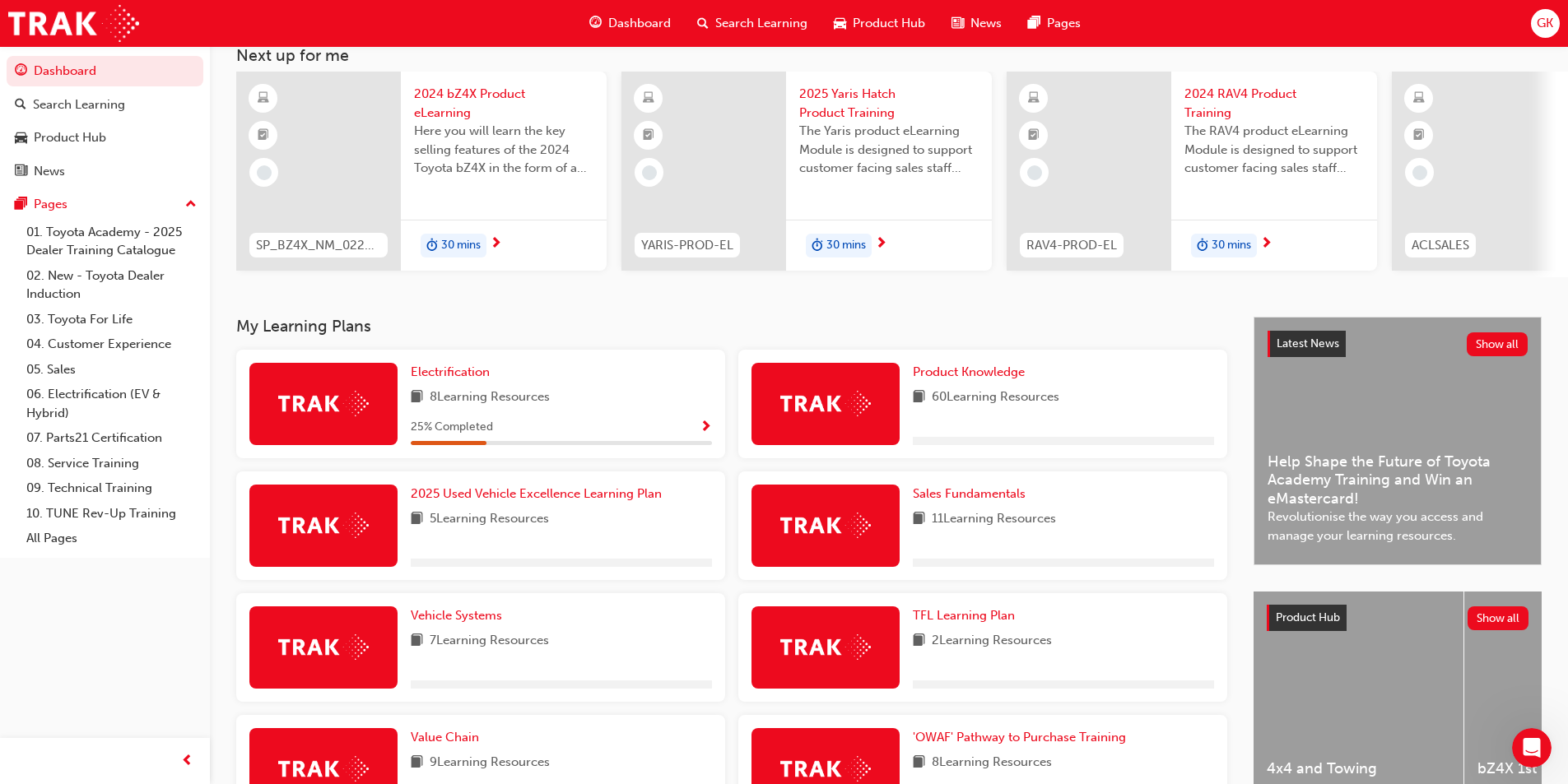
scroll to position [247, 0]
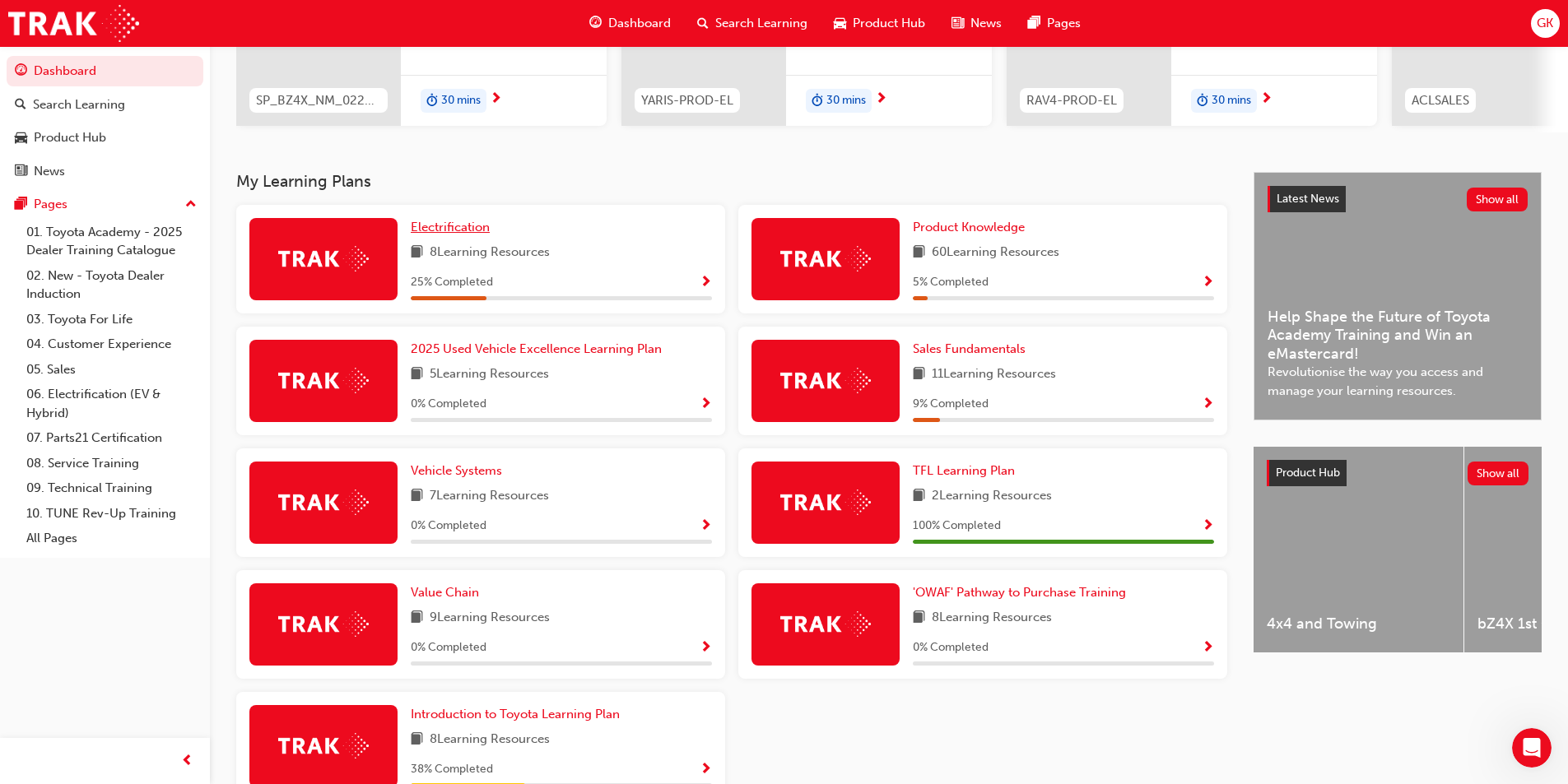
click at [441, 230] on span "Electrification" at bounding box center [450, 227] width 79 height 15
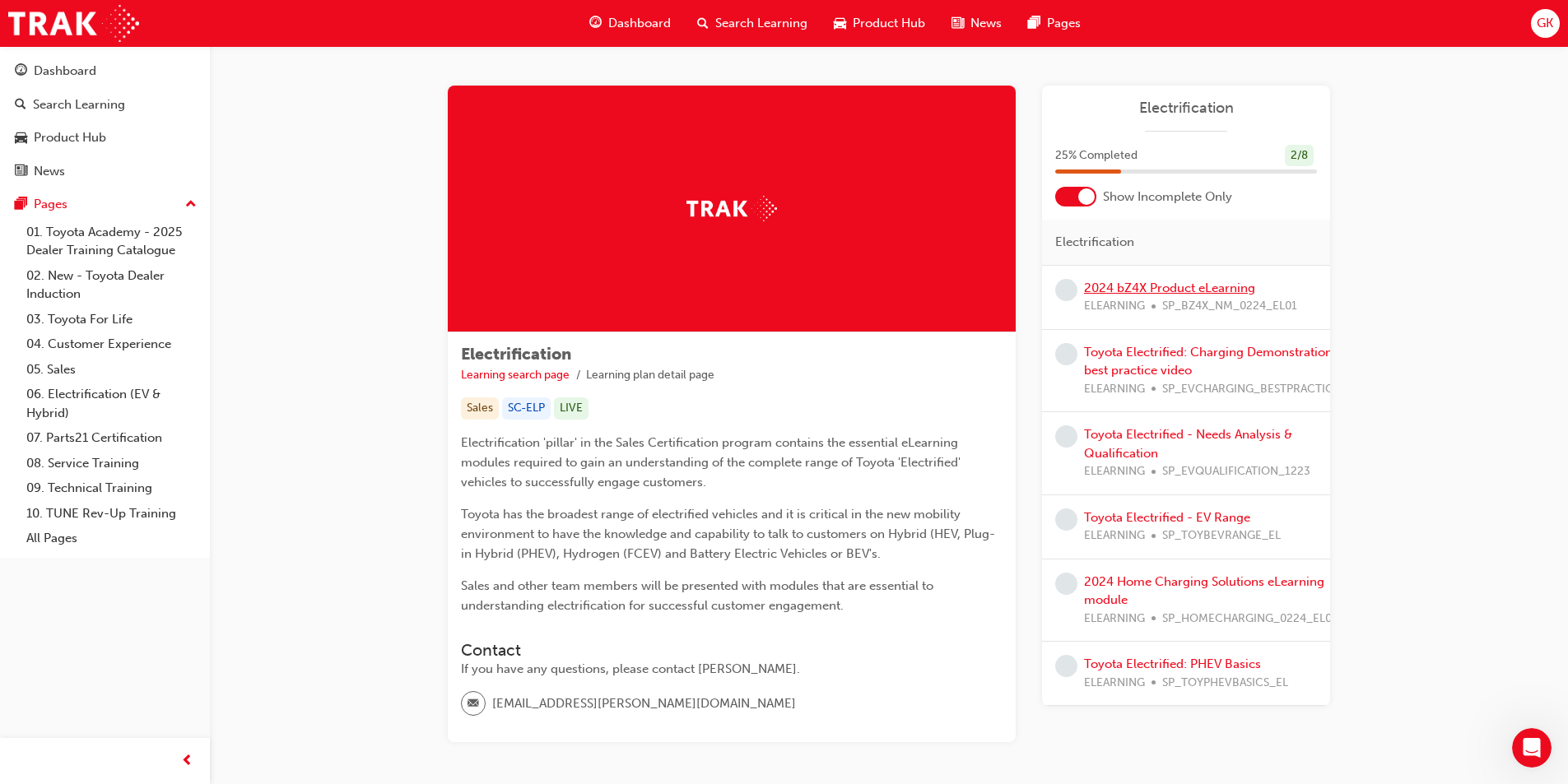
click at [1195, 286] on link "2024 bZ4X Product eLearning" at bounding box center [1169, 288] width 171 height 15
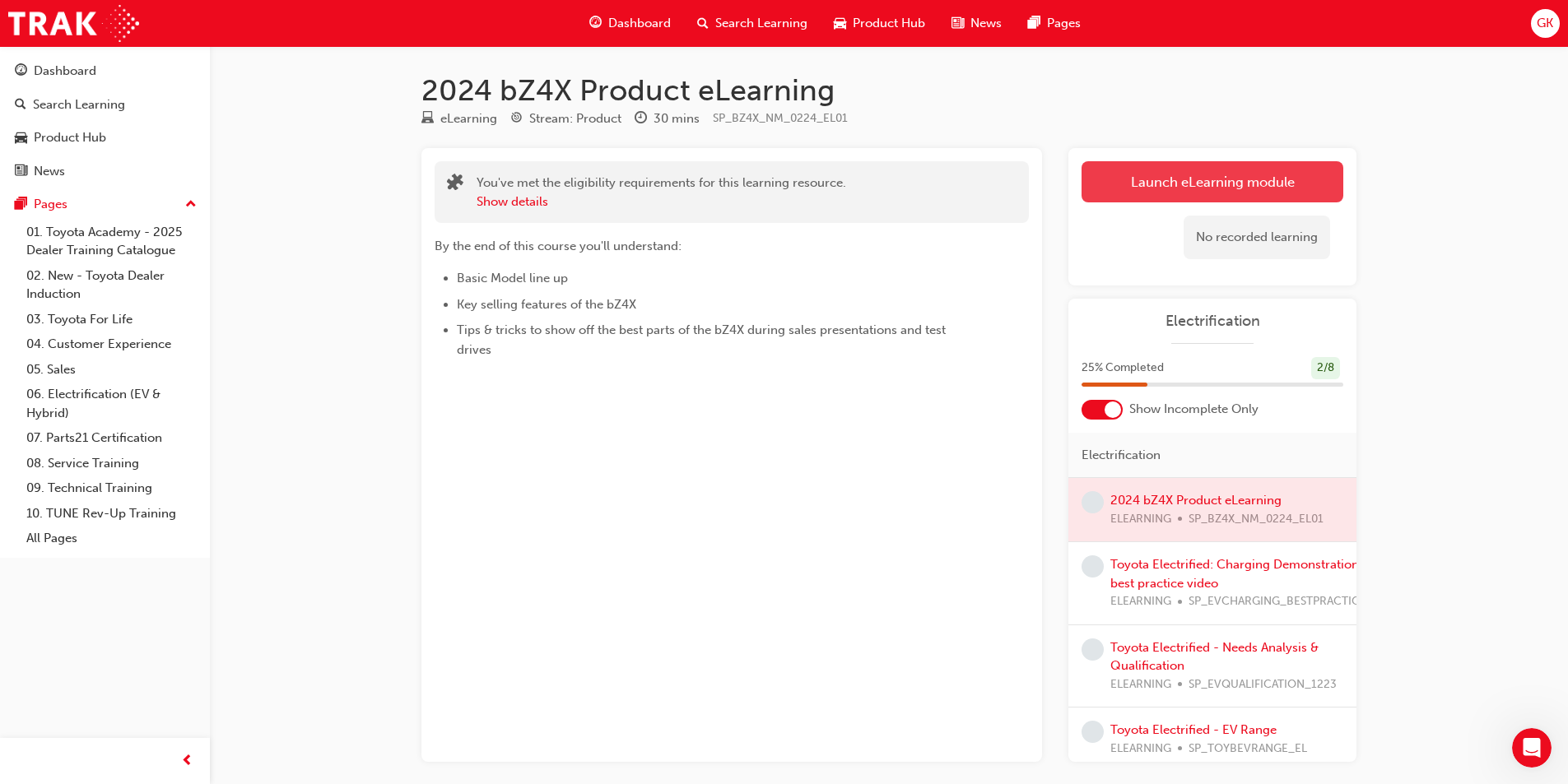
click at [1209, 190] on link "Launch eLearning module" at bounding box center [1212, 182] width 261 height 41
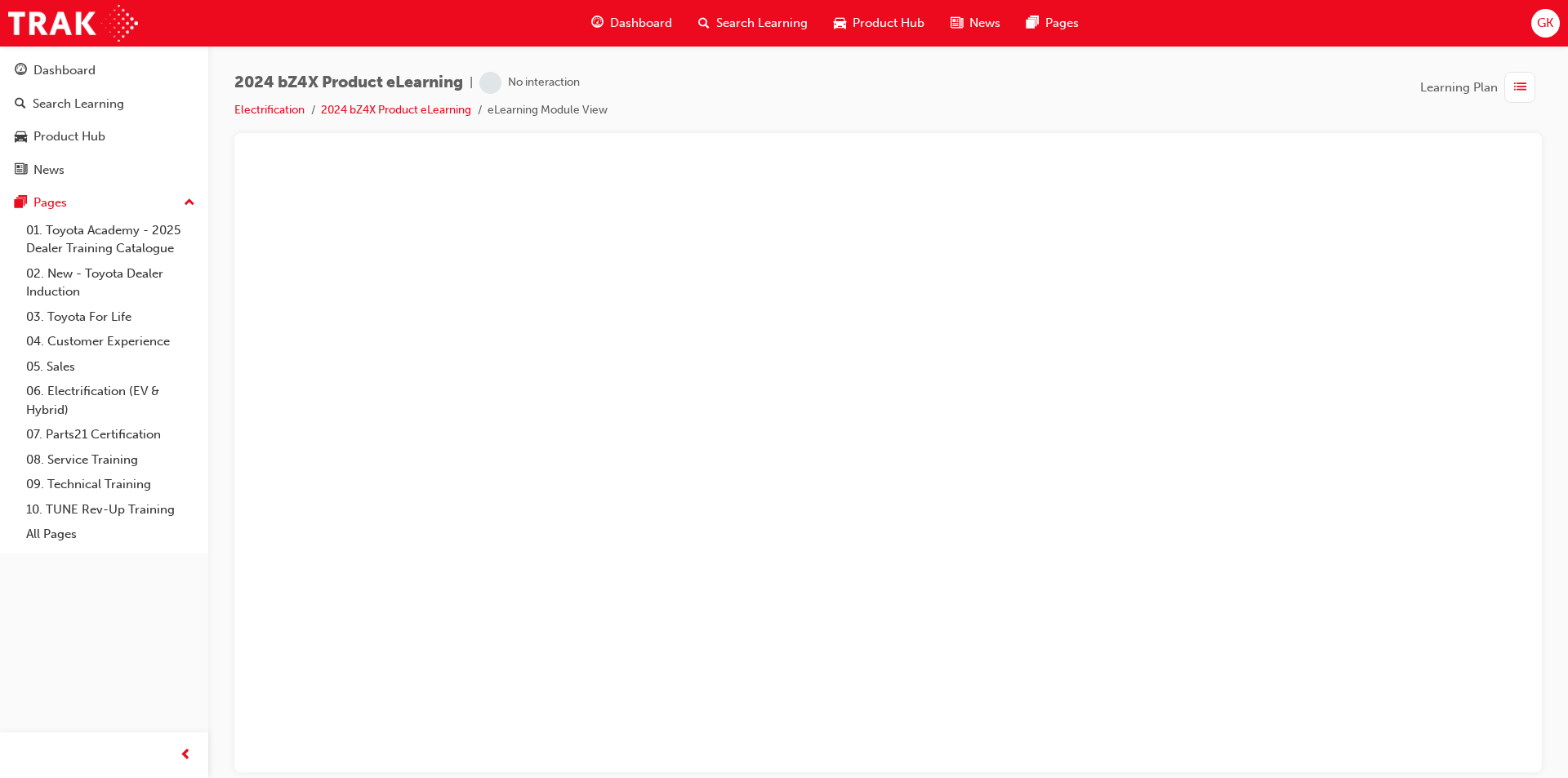
click at [1521, 80] on span "list-icon" at bounding box center [1520, 87] width 12 height 20
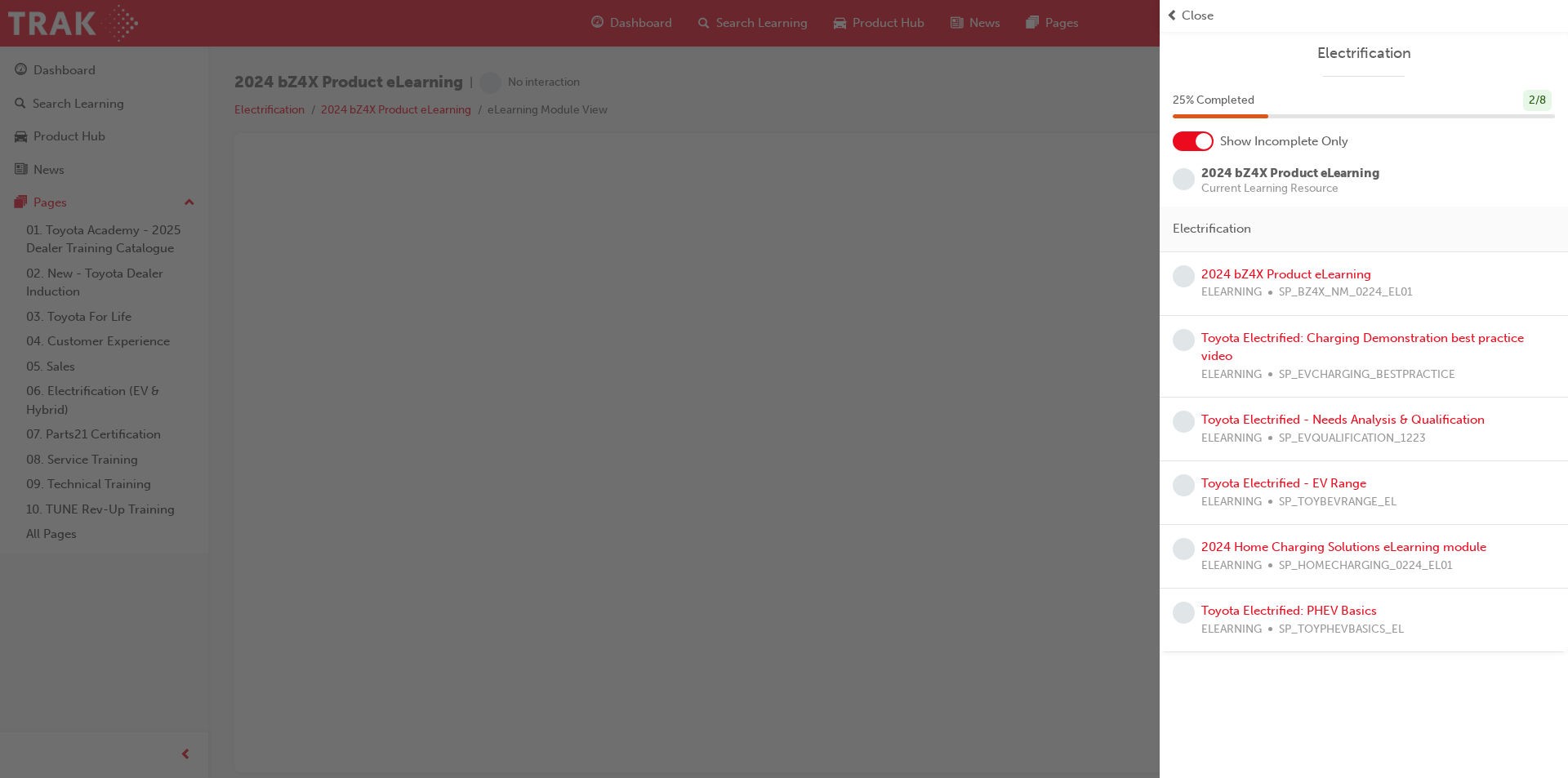
click at [1189, 11] on span "Close" at bounding box center [1197, 17] width 32 height 19
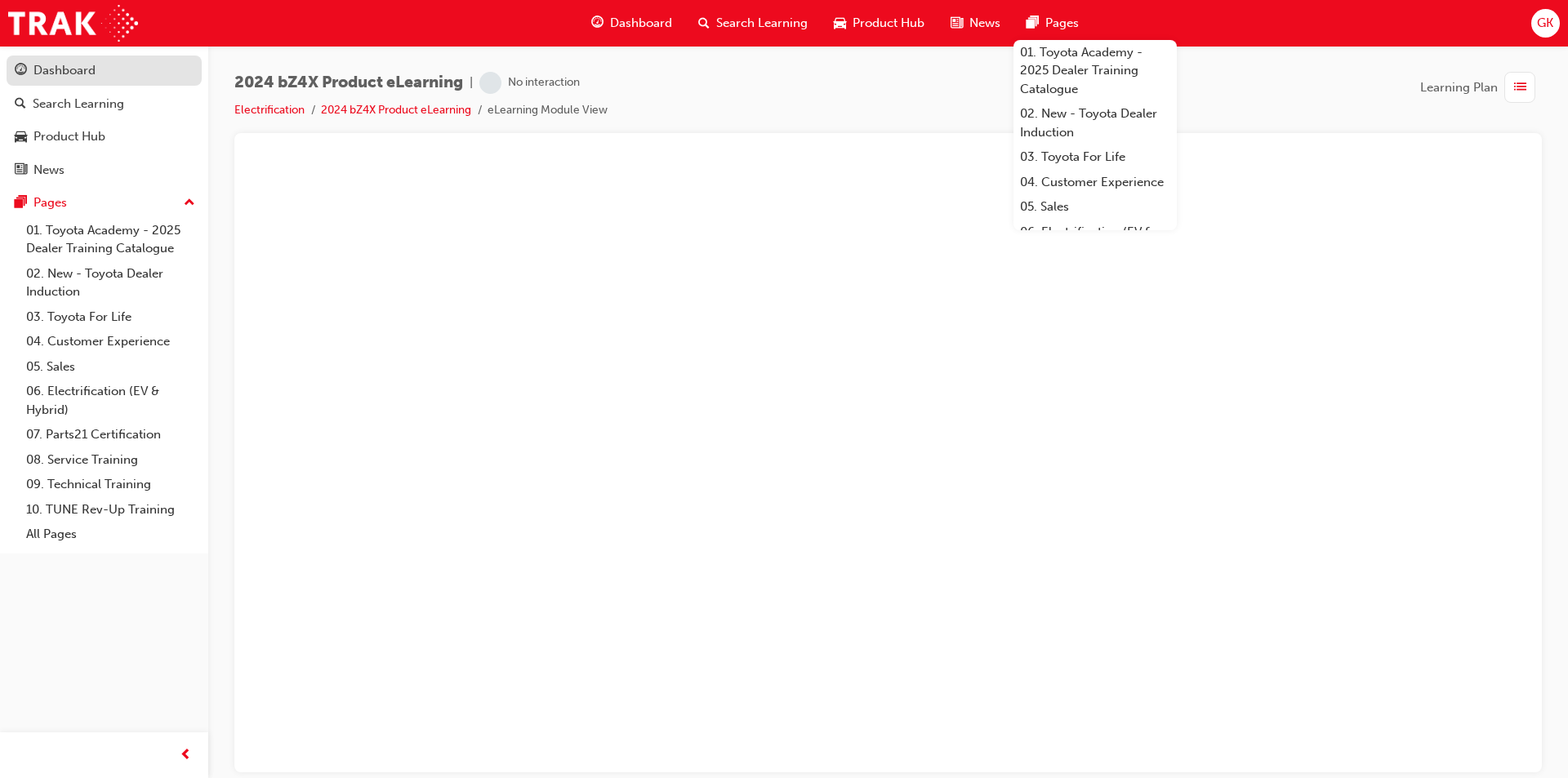
click at [77, 80] on div "Dashboard" at bounding box center [104, 70] width 179 height 20
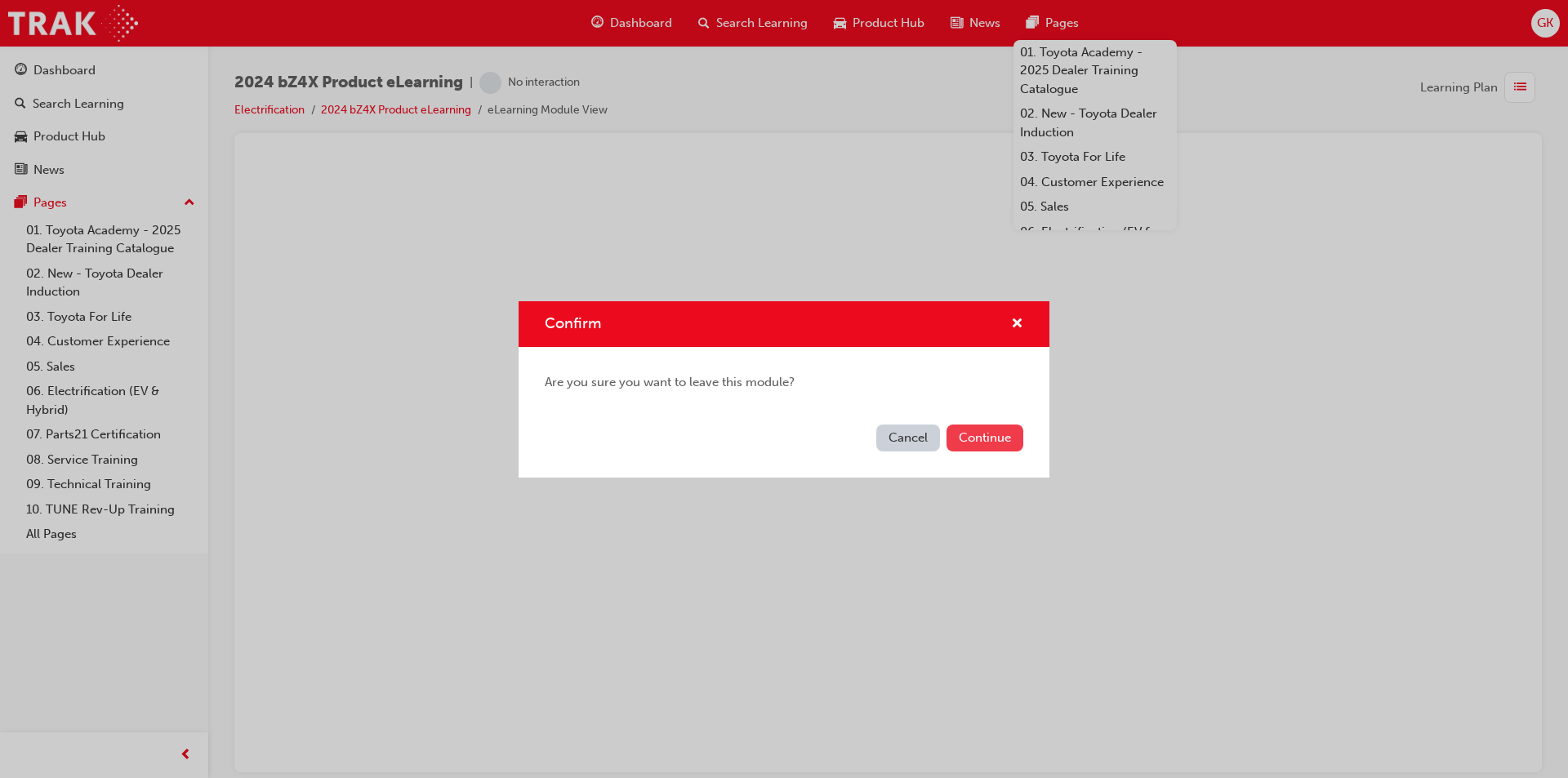
click at [979, 436] on button "Continue" at bounding box center [985, 438] width 77 height 27
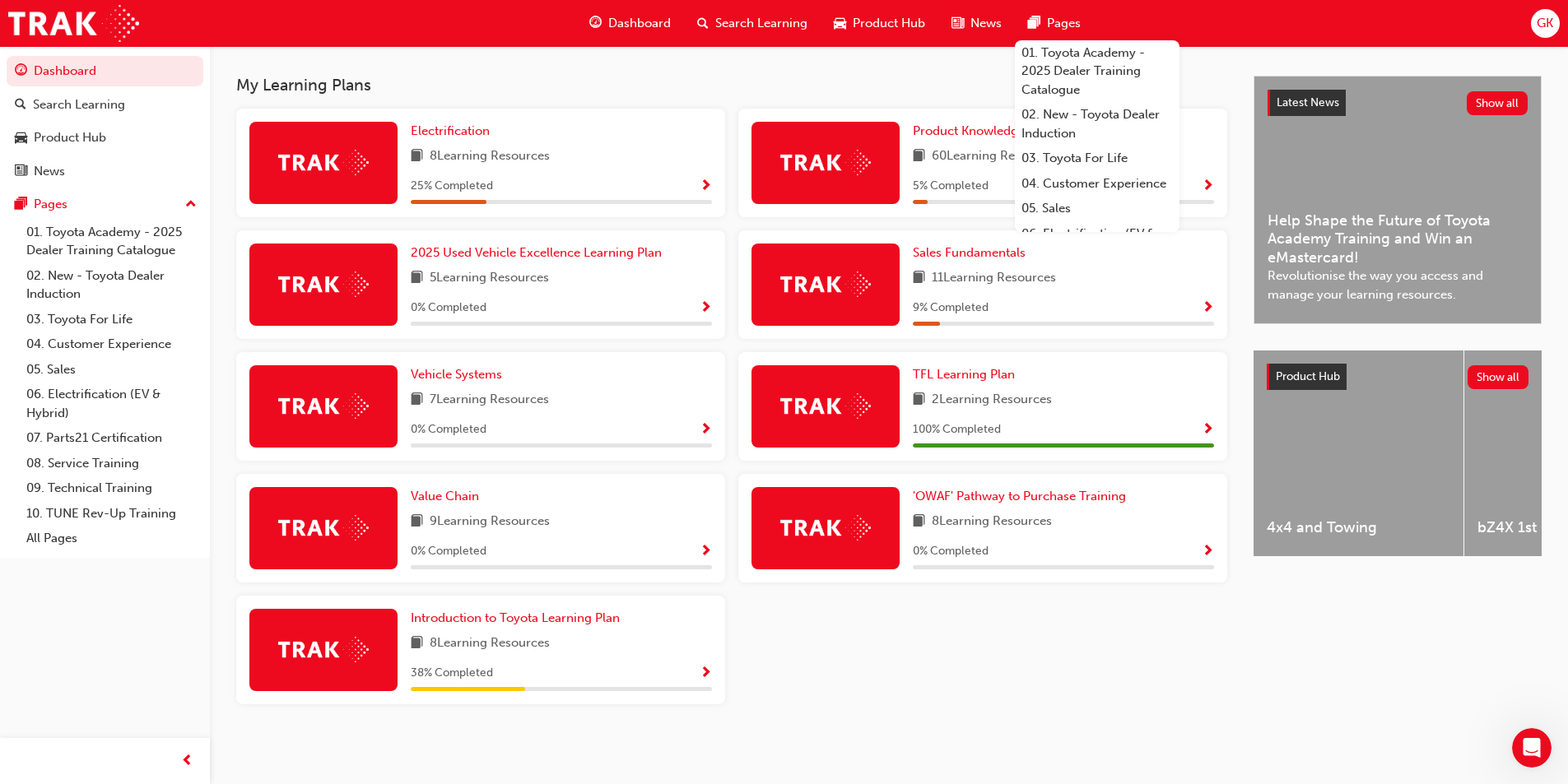
scroll to position [351, 0]
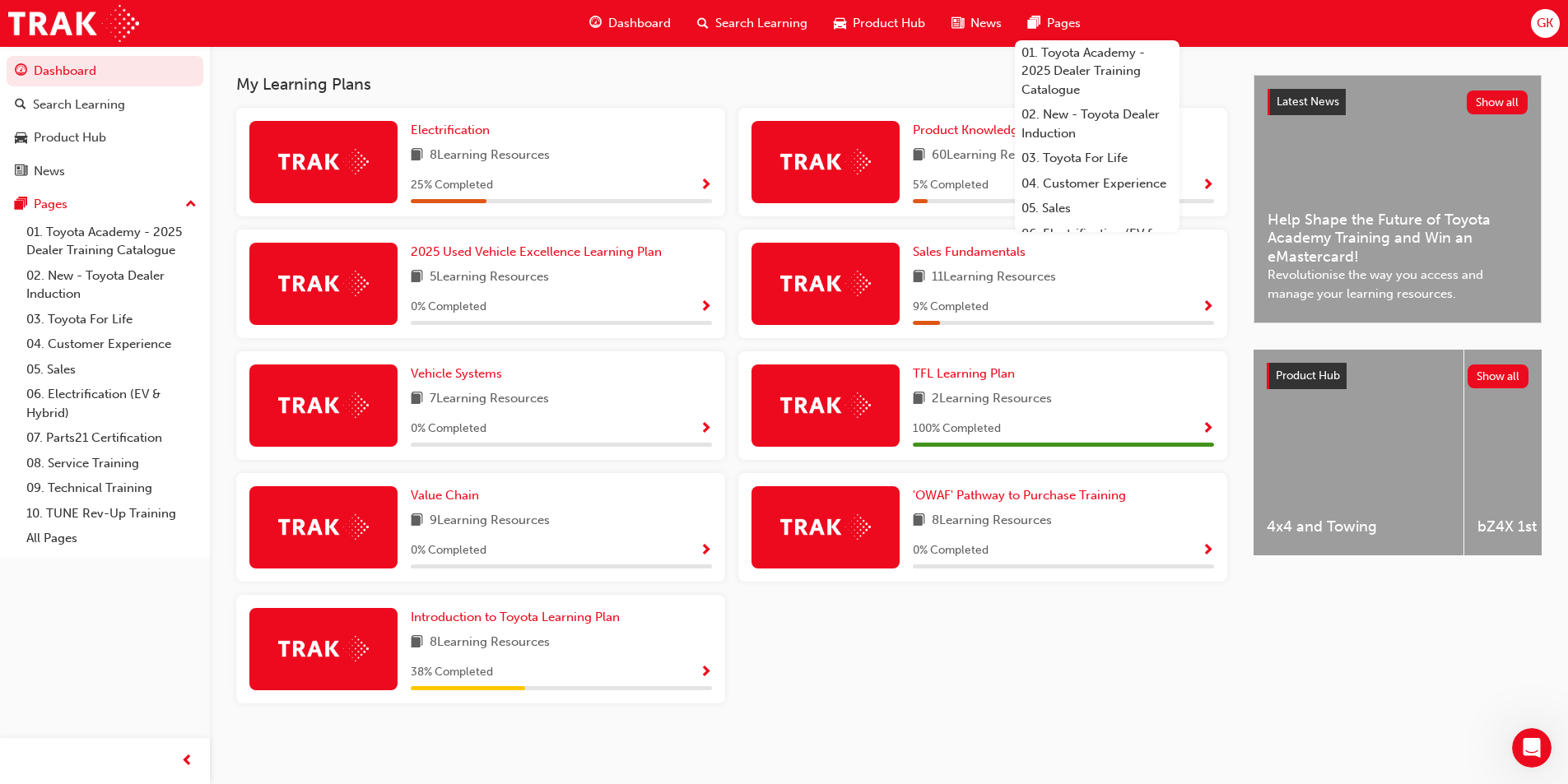
click at [880, 655] on div "Electrification 8 Learning Resources 25 % Completed Product Knowledge 60 Learni…" at bounding box center [731, 412] width 1004 height 609
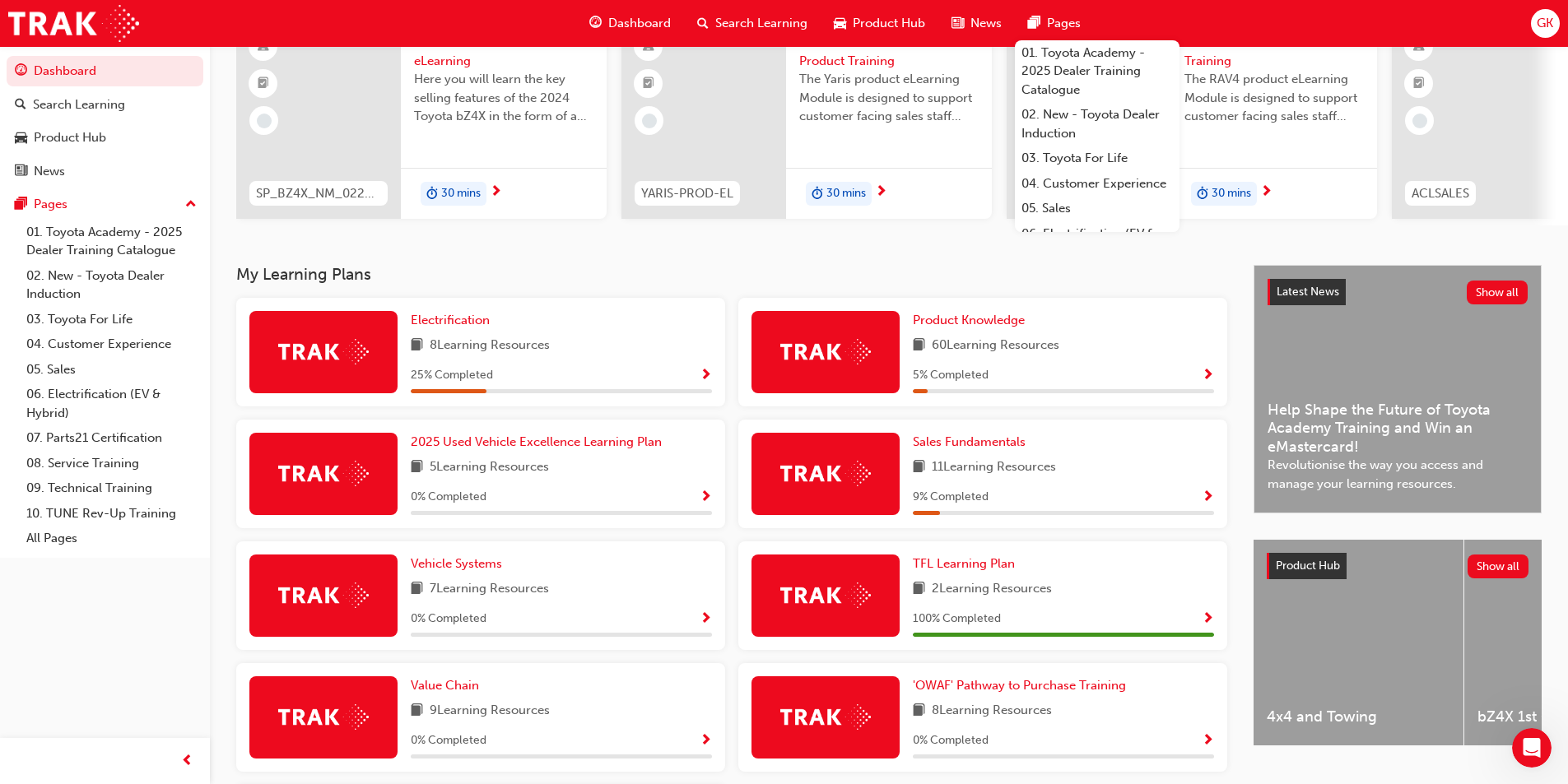
scroll to position [0, 0]
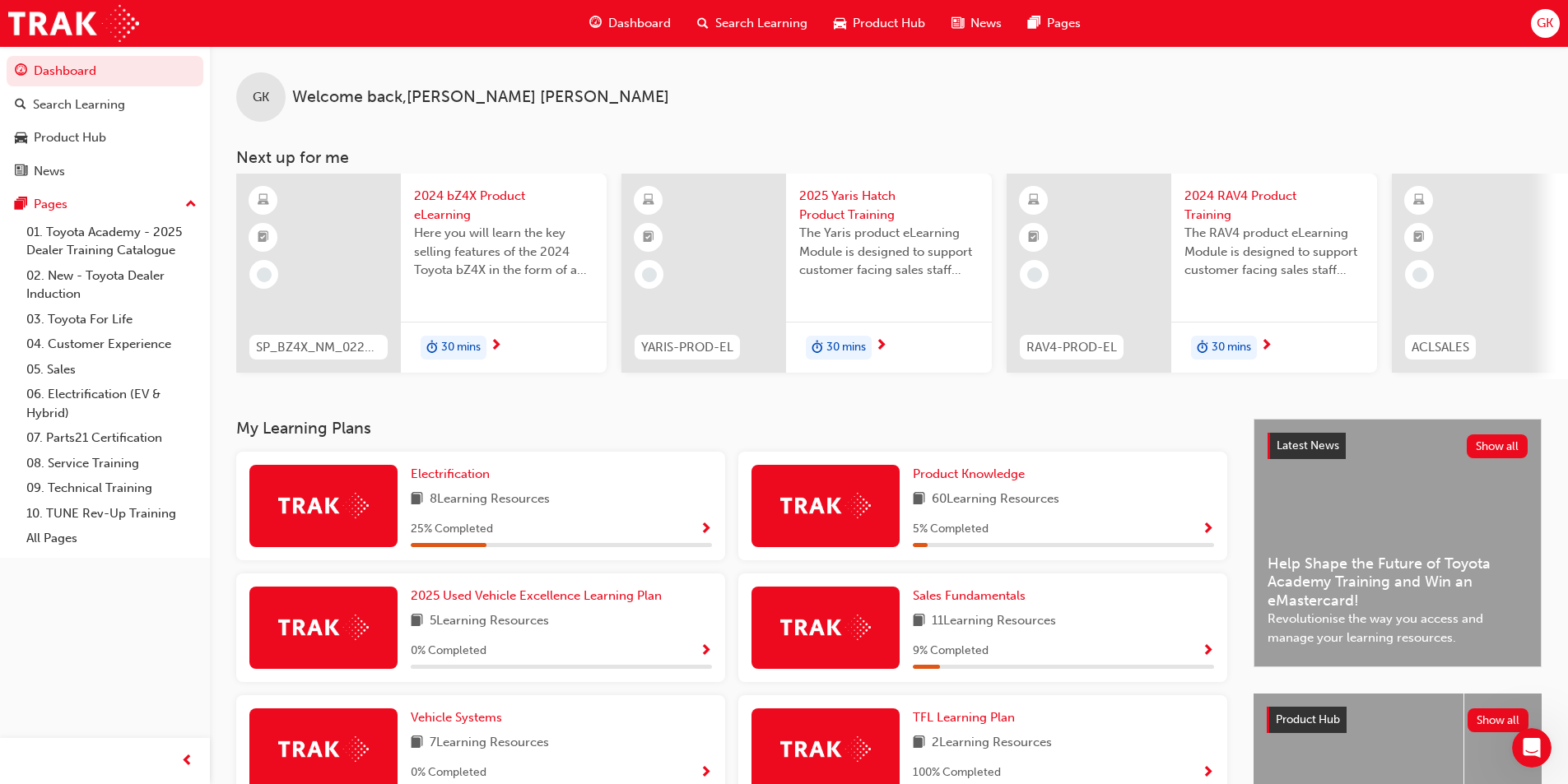
click at [855, 119] on div "GK Welcome back , [PERSON_NAME]" at bounding box center [888, 84] width 1358 height 75
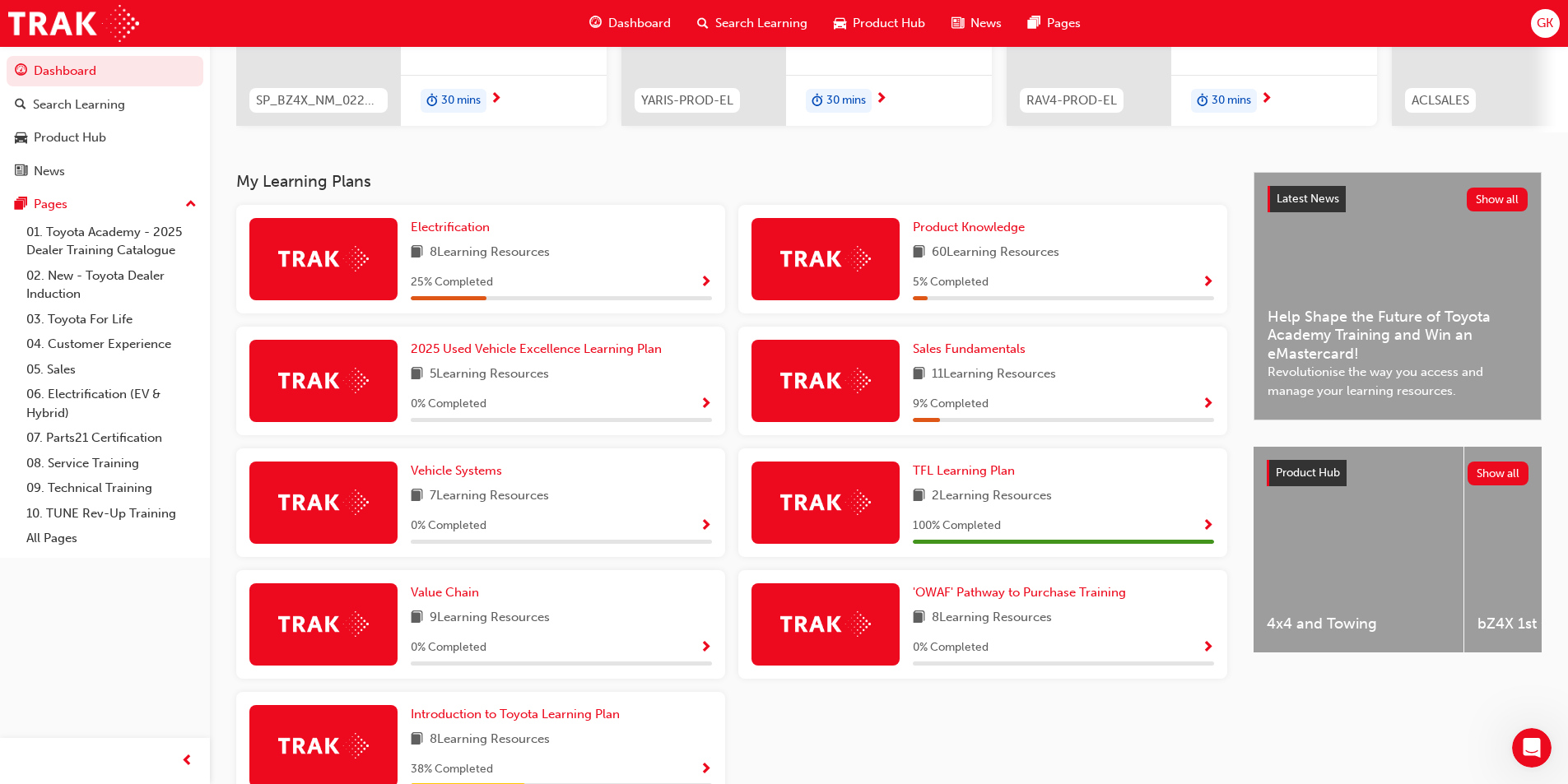
scroll to position [351, 0]
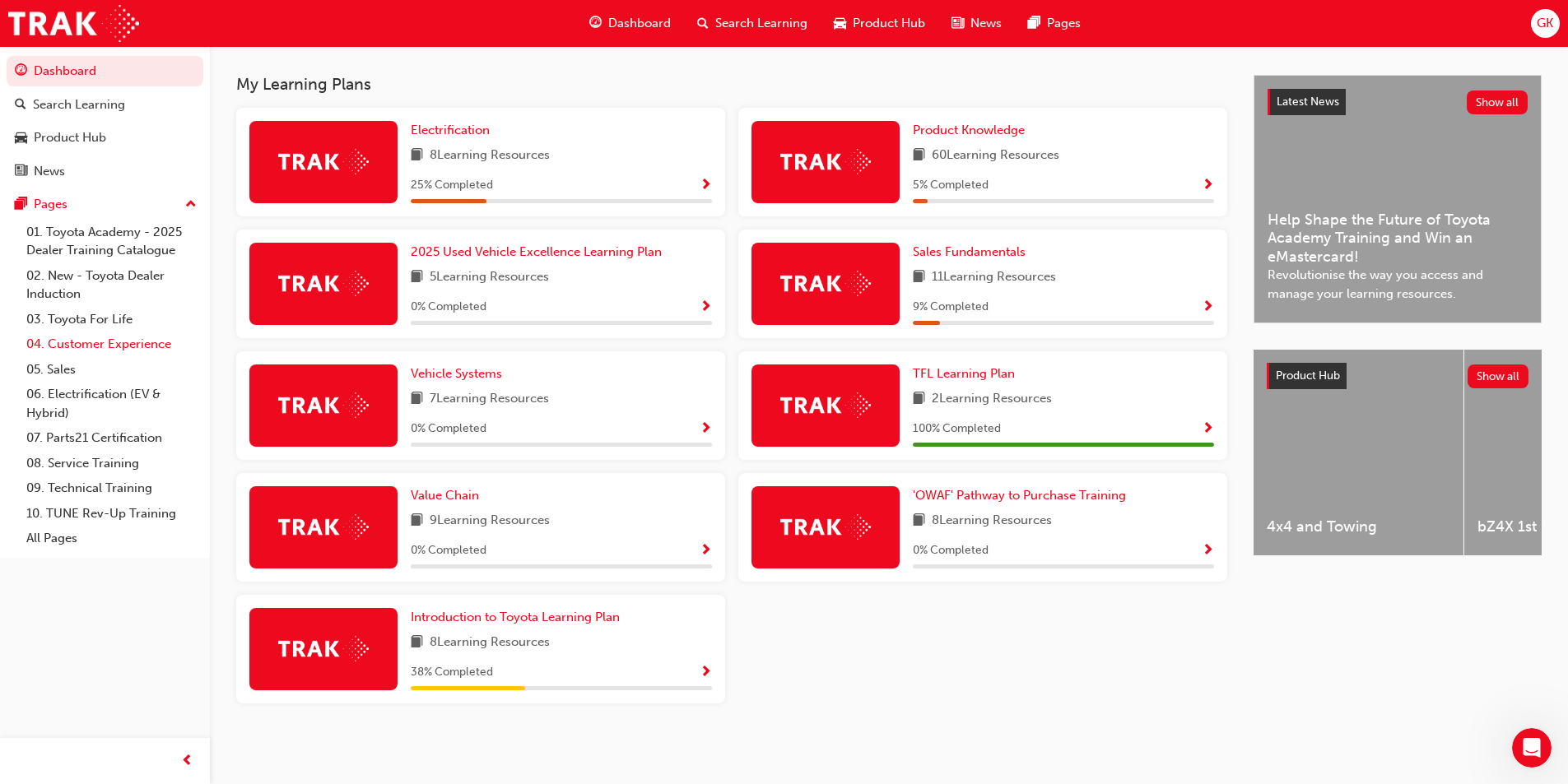
click at [90, 340] on link "04. Customer Experience" at bounding box center [111, 344] width 183 height 25
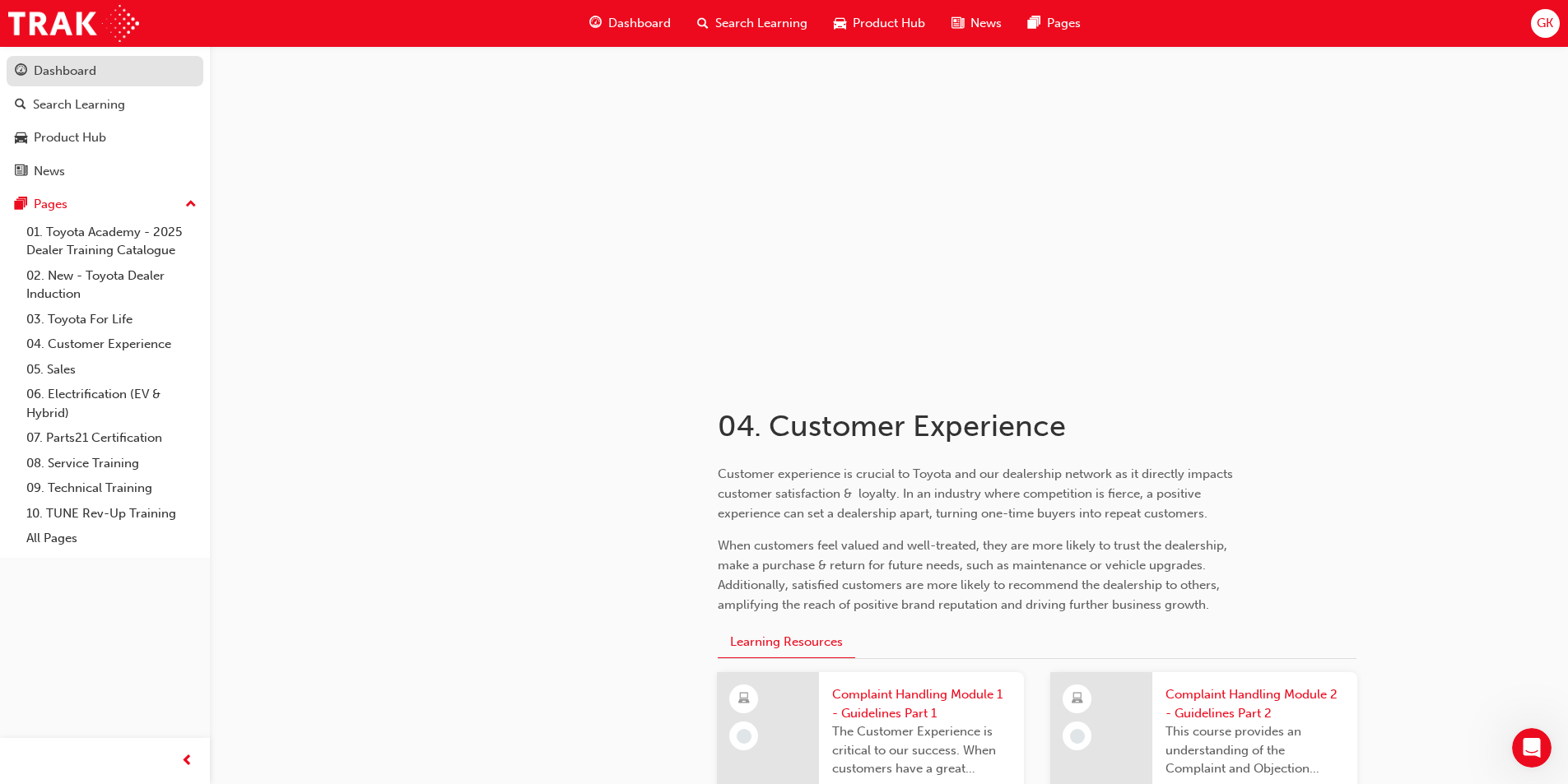
click at [78, 70] on div "Dashboard" at bounding box center [64, 71] width 62 height 19
